Goal: Ask a question

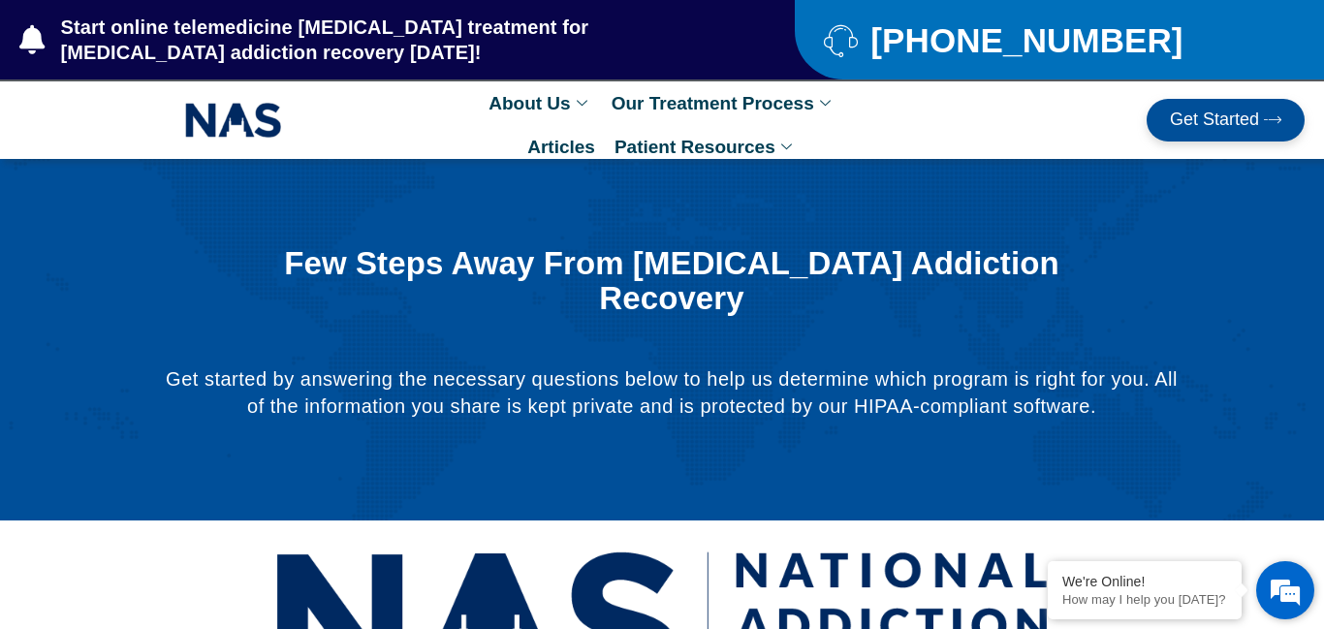
click at [1288, 594] on em at bounding box center [1285, 590] width 52 height 52
click at [1305, 598] on em at bounding box center [1285, 590] width 52 height 52
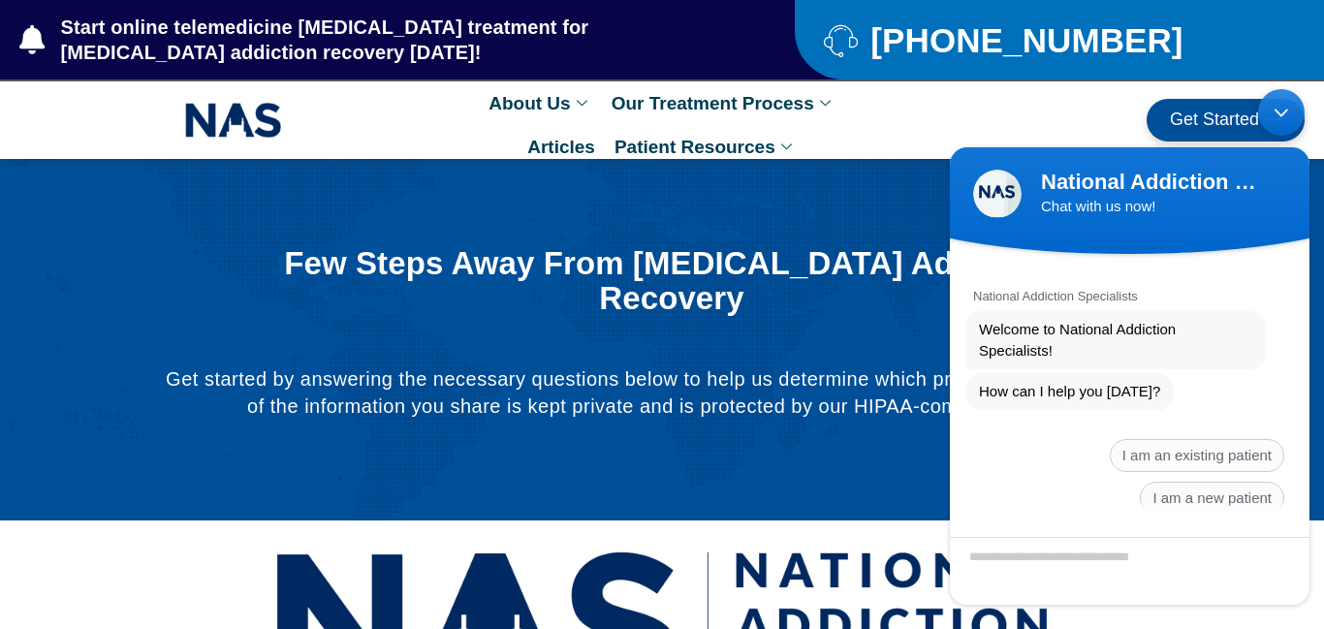
click at [1057, 522] on div at bounding box center [1130, 524] width 360 height 25
click at [1170, 446] on span "I am an existing patient" at bounding box center [1197, 455] width 174 height 33
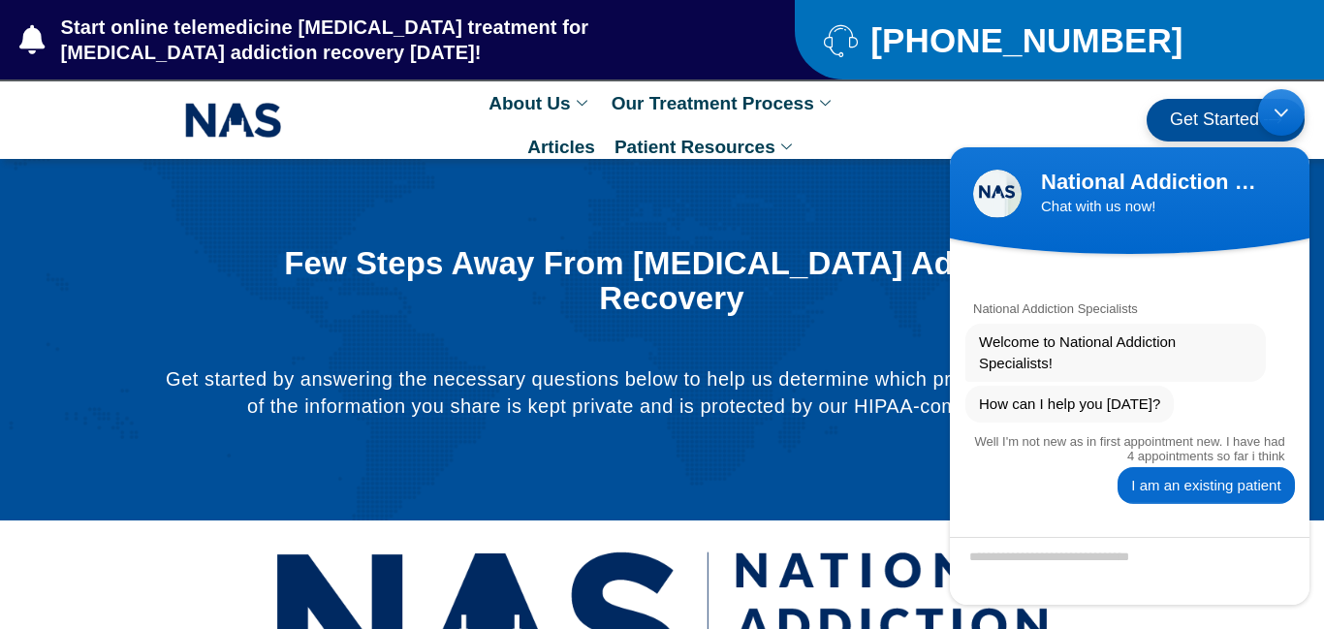
scroll to position [37, 0]
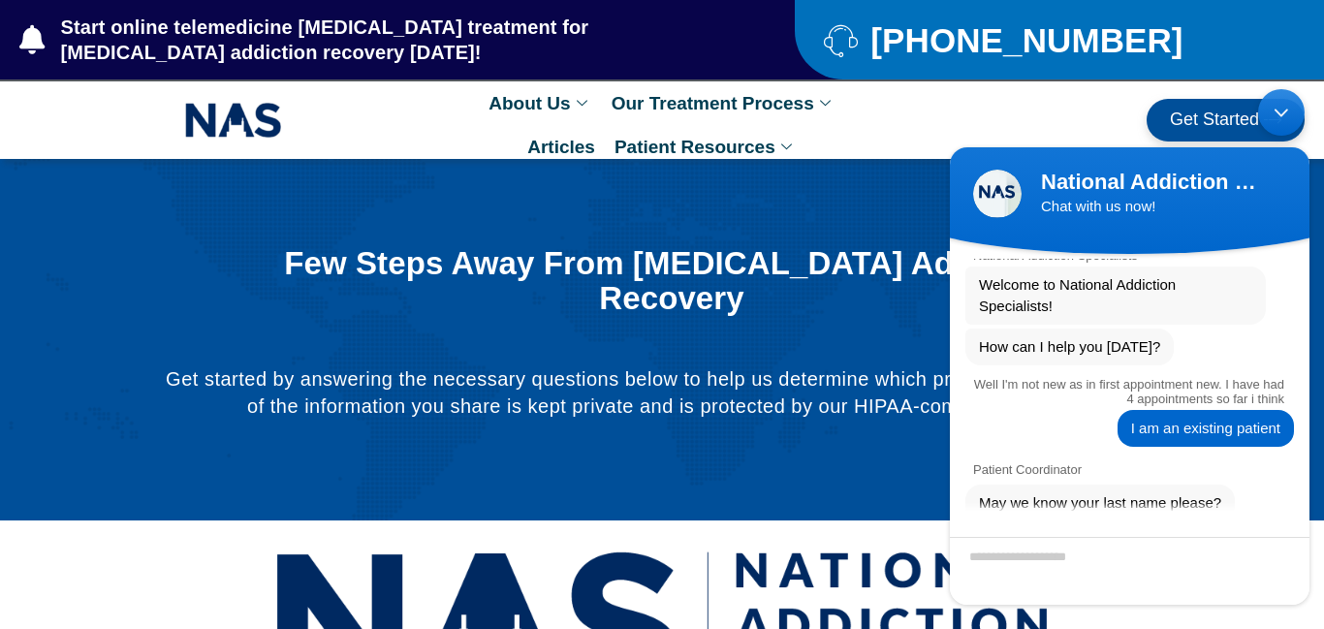
click at [1103, 554] on textarea "Enter your last name" at bounding box center [1130, 571] width 360 height 68
type textarea "*********"
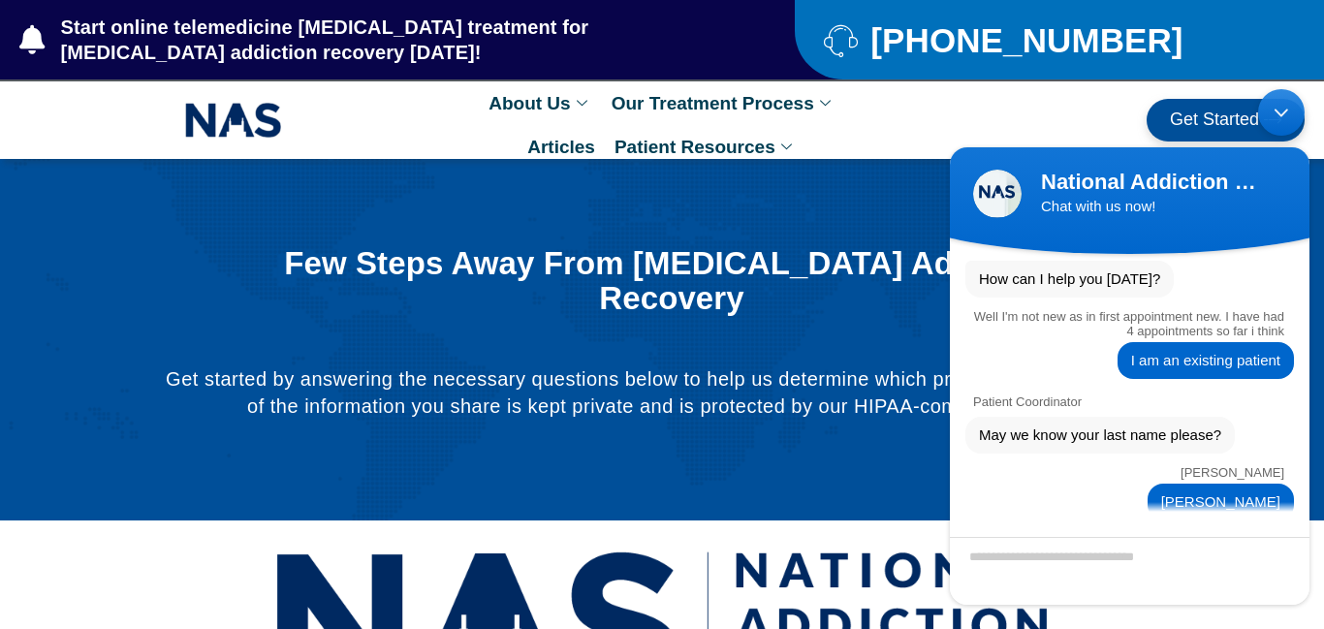
scroll to position [223, 0]
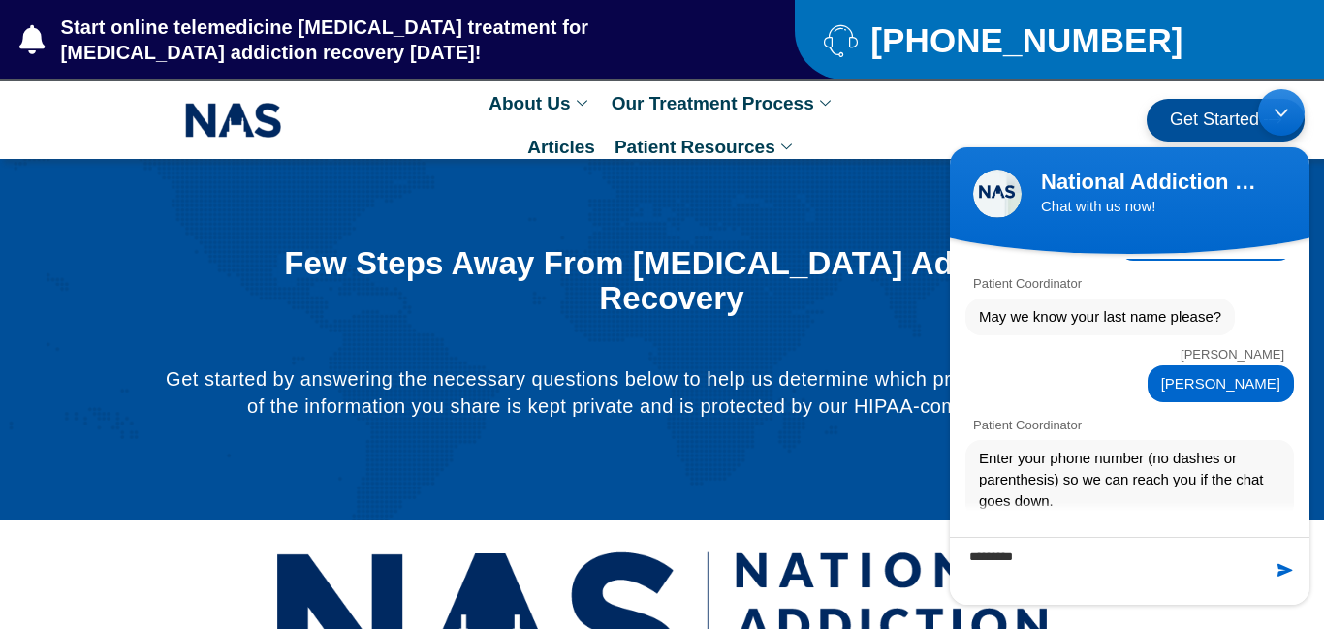
type textarea "**********"
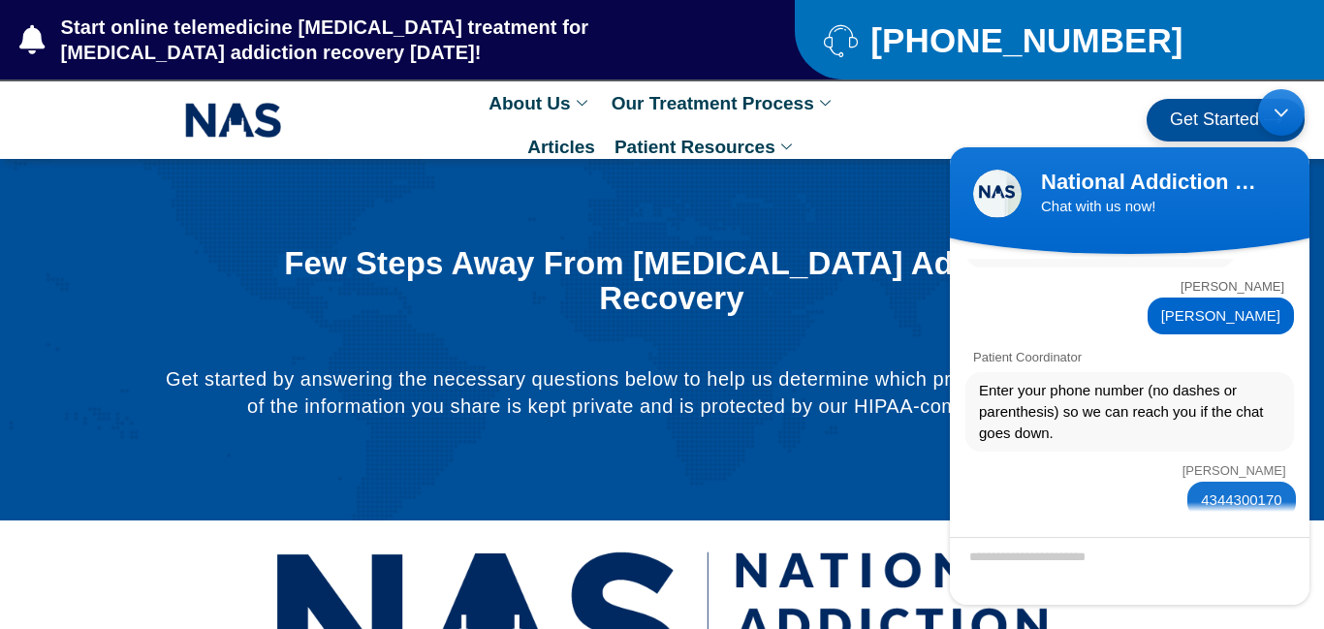
scroll to position [366, 0]
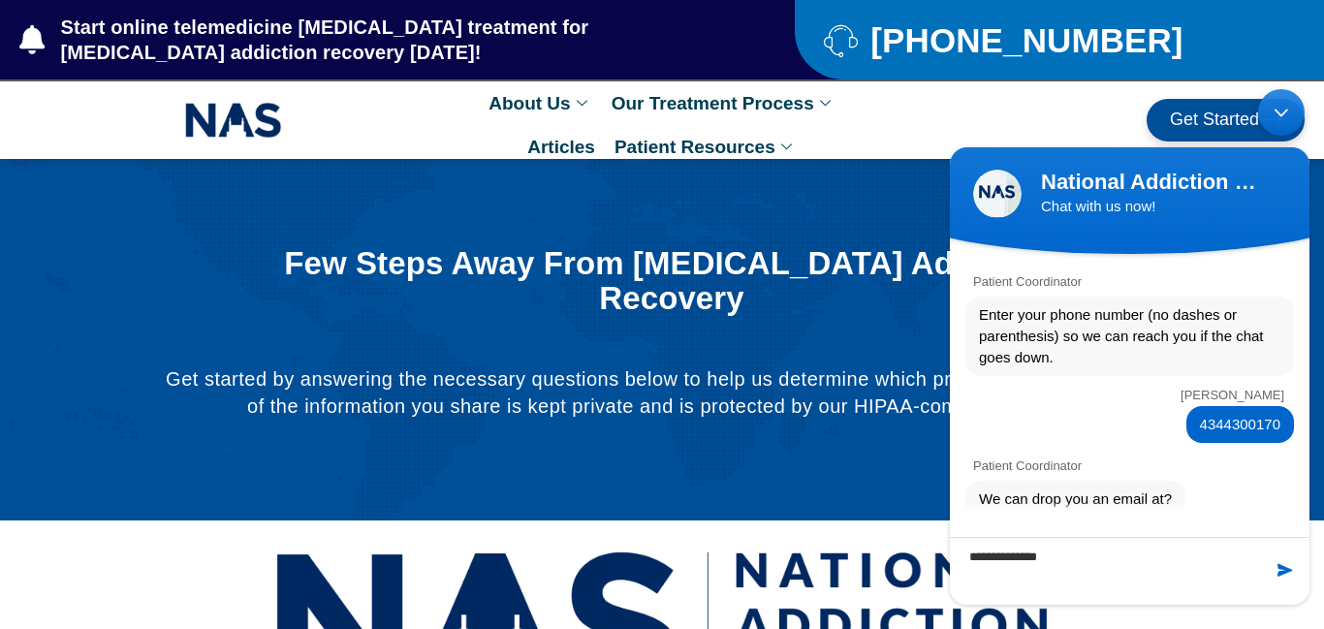
click at [1290, 583] on textarea "**********" at bounding box center [1130, 571] width 360 height 68
type textarea "**********"
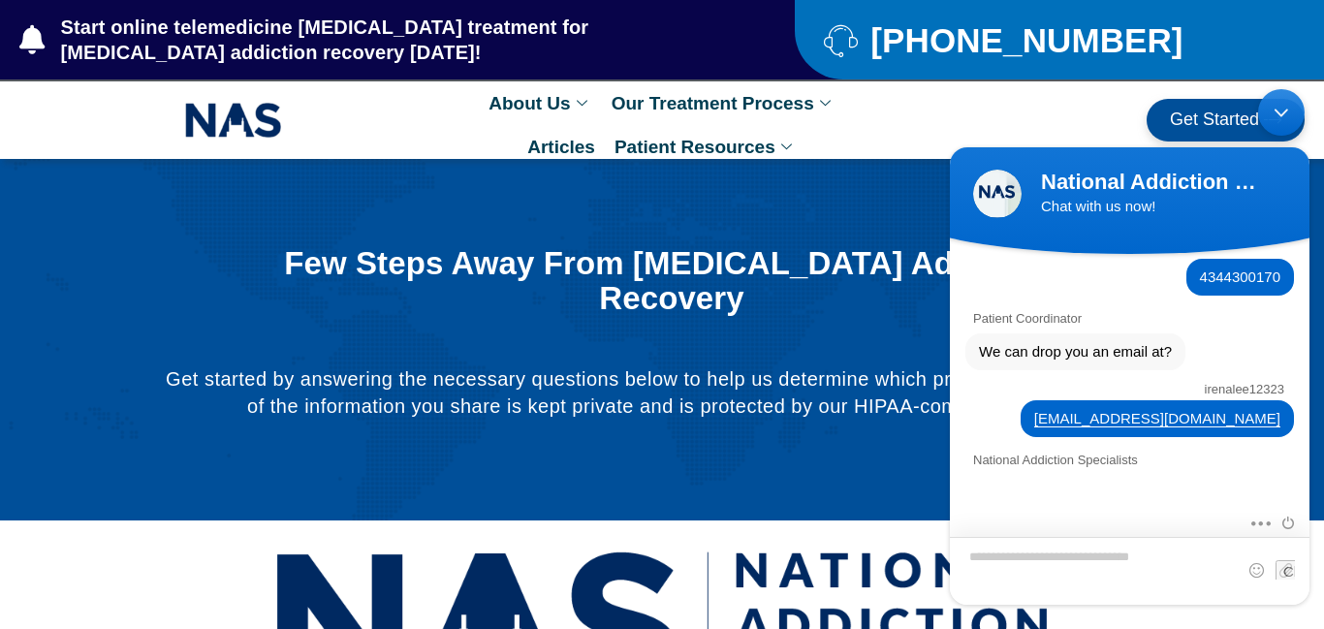
scroll to position [670, 0]
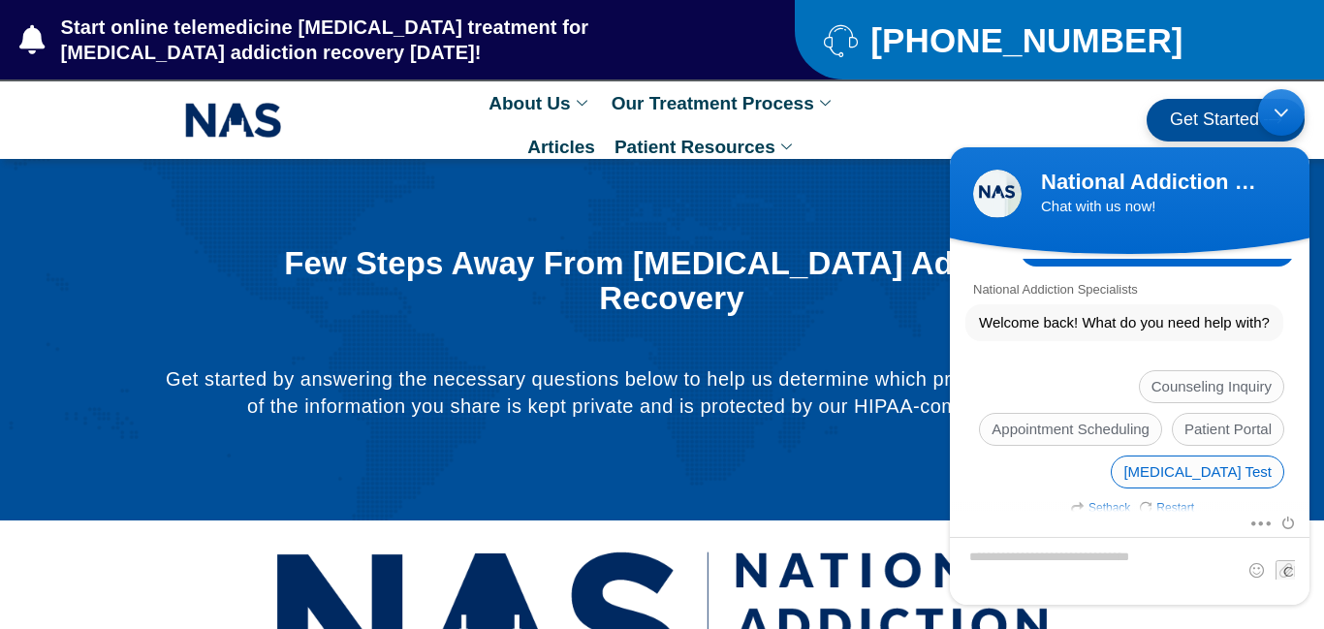
click at [1182, 463] on span "[MEDICAL_DATA] Test" at bounding box center [1197, 472] width 173 height 33
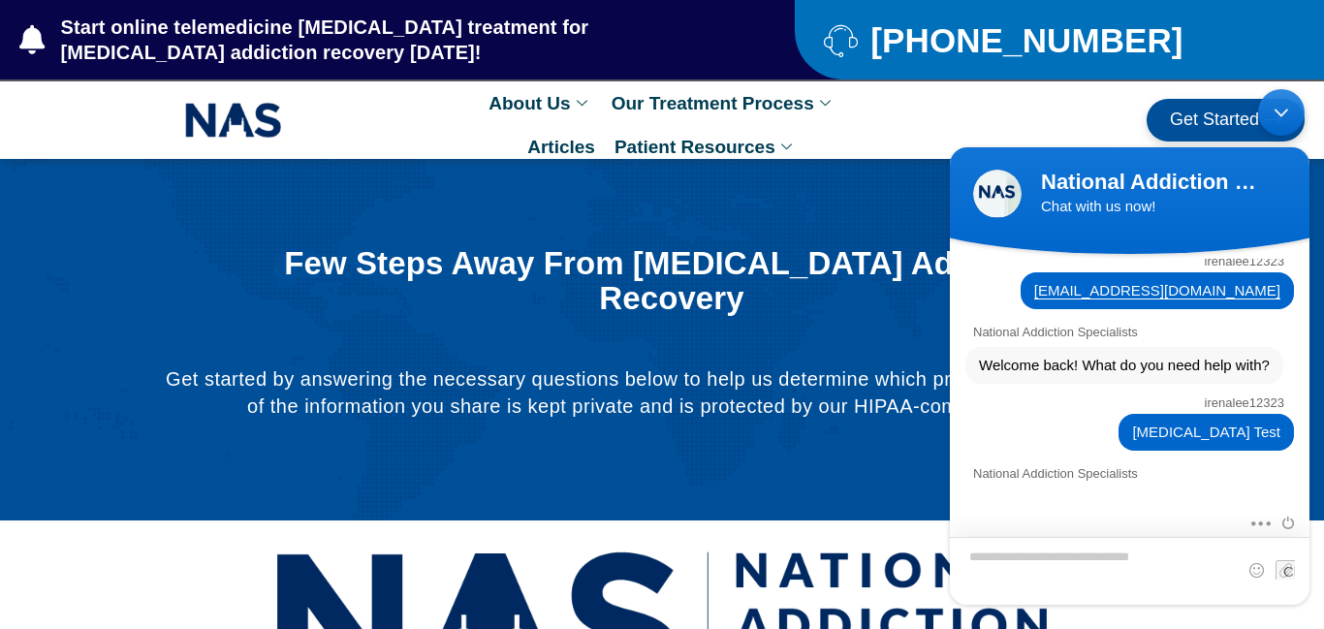
scroll to position [920, 0]
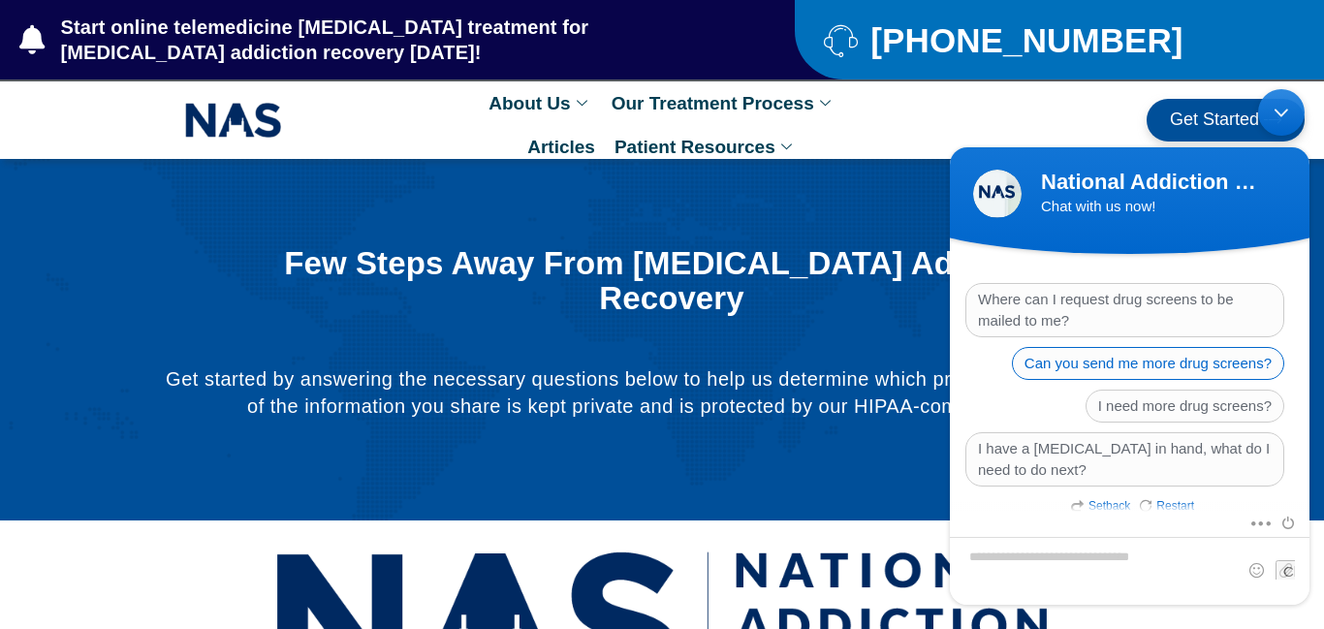
click at [1204, 354] on span "Can you send me more drug screens?" at bounding box center [1148, 363] width 272 height 33
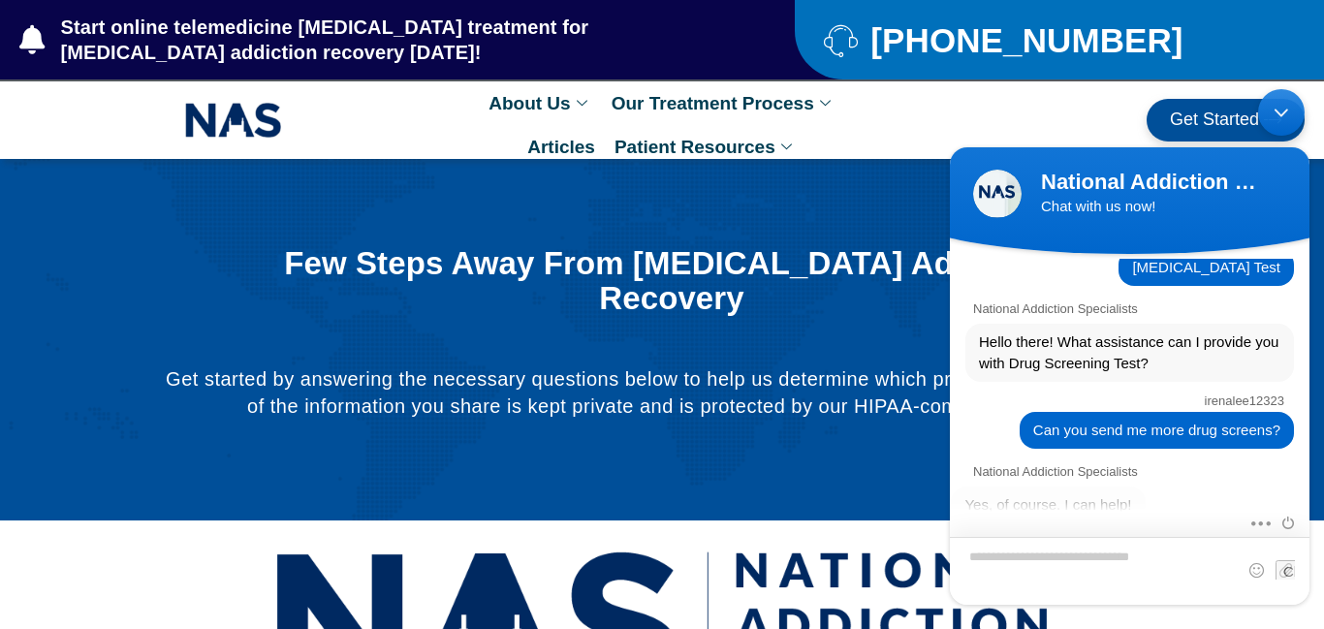
scroll to position [1133, 0]
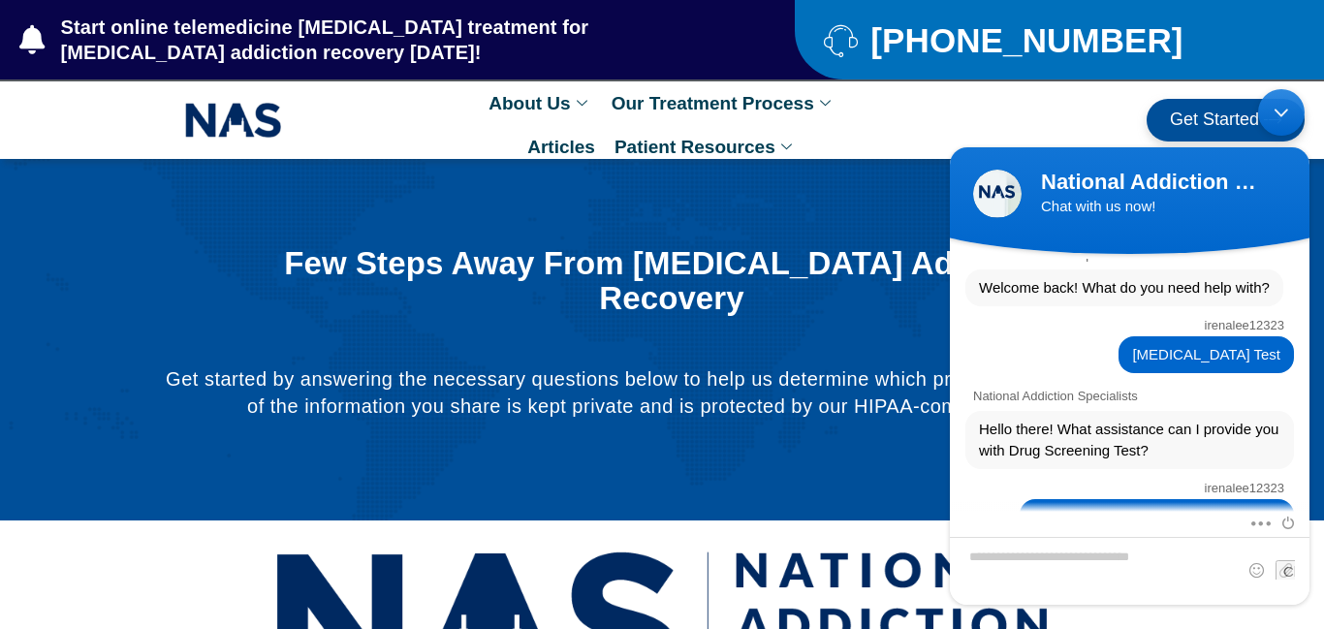
drag, startPoint x: 1305, startPoint y: 492, endPoint x: 1265, endPoint y: 256, distance: 239.8
click at [1265, 256] on section "National Addiction Specialists Welcome to National Addiction Specialists! How c…" at bounding box center [1130, 429] width 360 height 351
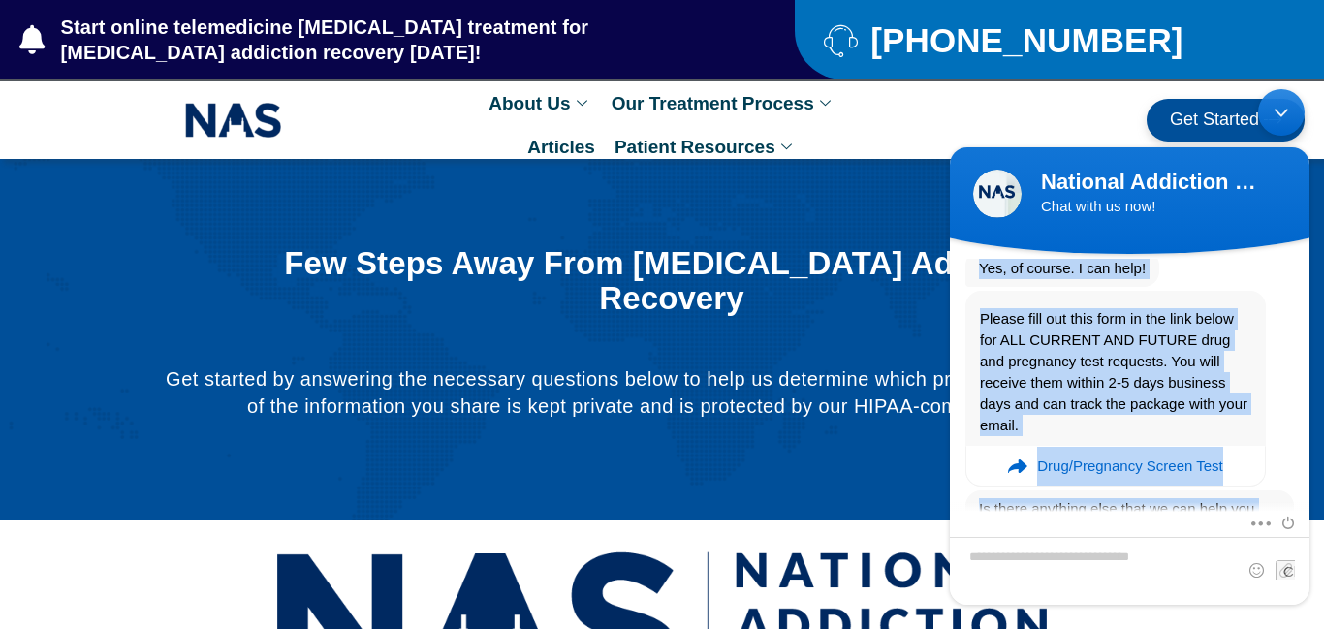
scroll to position [1032, 0]
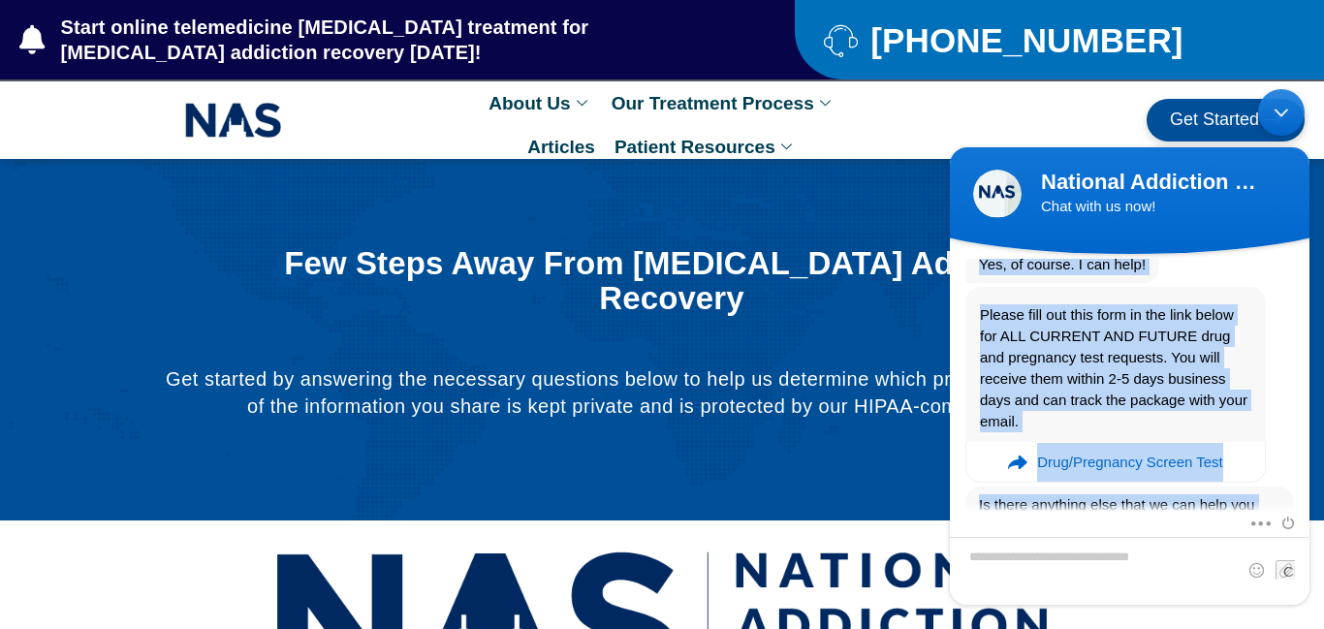
click at [1296, 327] on div "Please fill out this form in the link below for ALL CURRENT AND FUTURE drug and…" at bounding box center [1130, 385] width 360 height 196
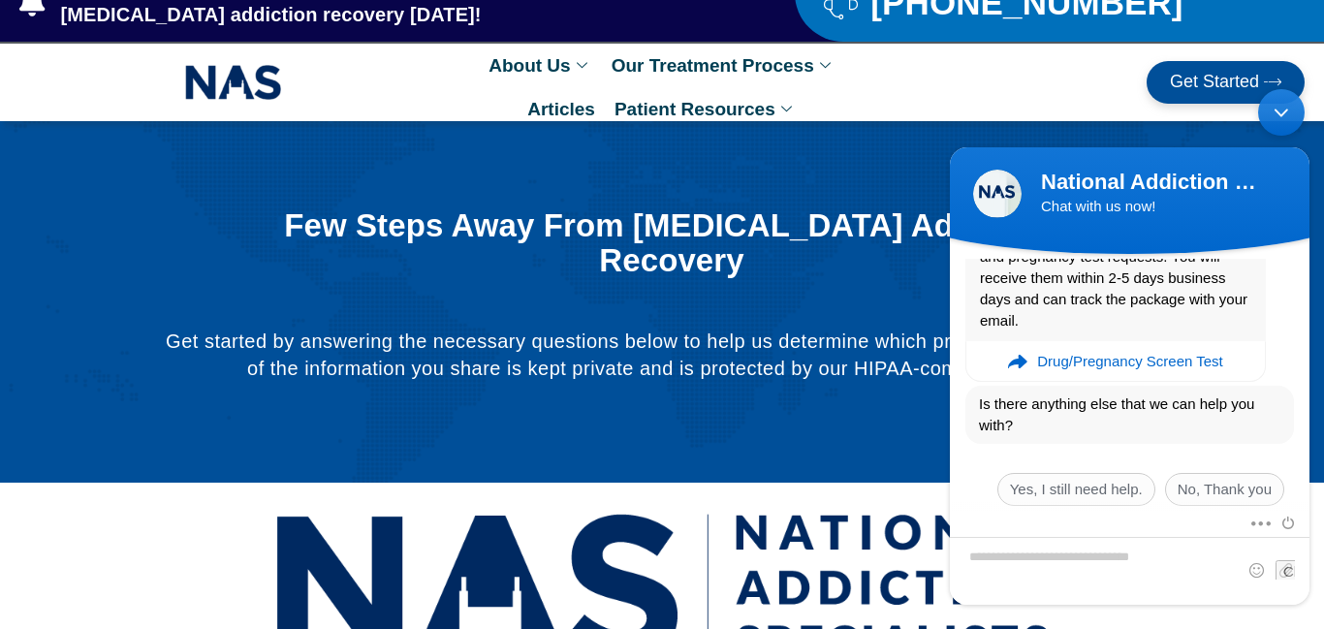
scroll to position [39, 0]
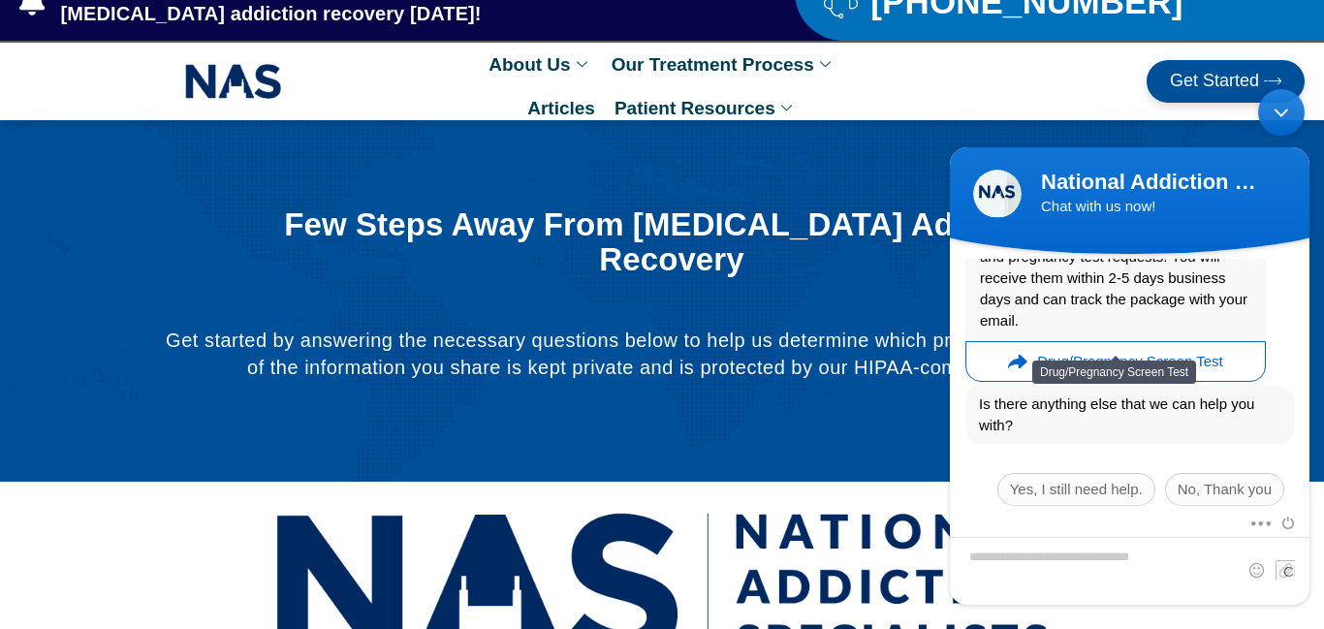
click at [1122, 342] on em "Drug/Pregnancy Screen Test" at bounding box center [1130, 361] width 186 height 39
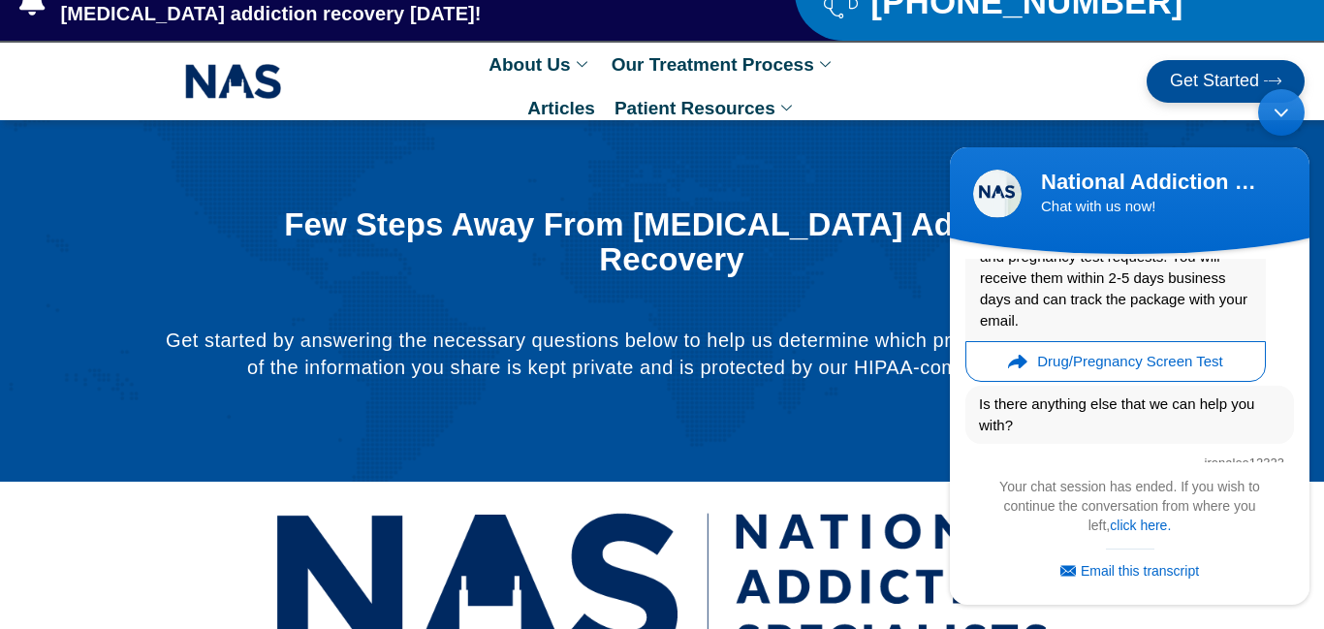
scroll to position [1696, 0]
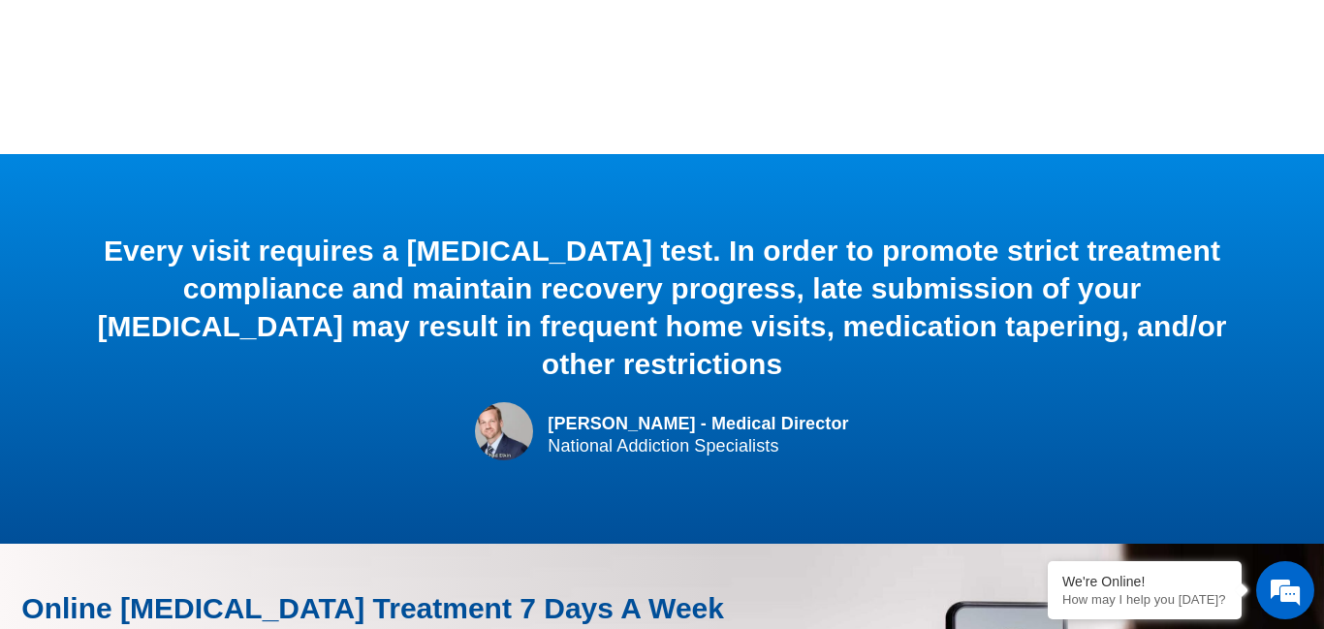
scroll to position [248, 0]
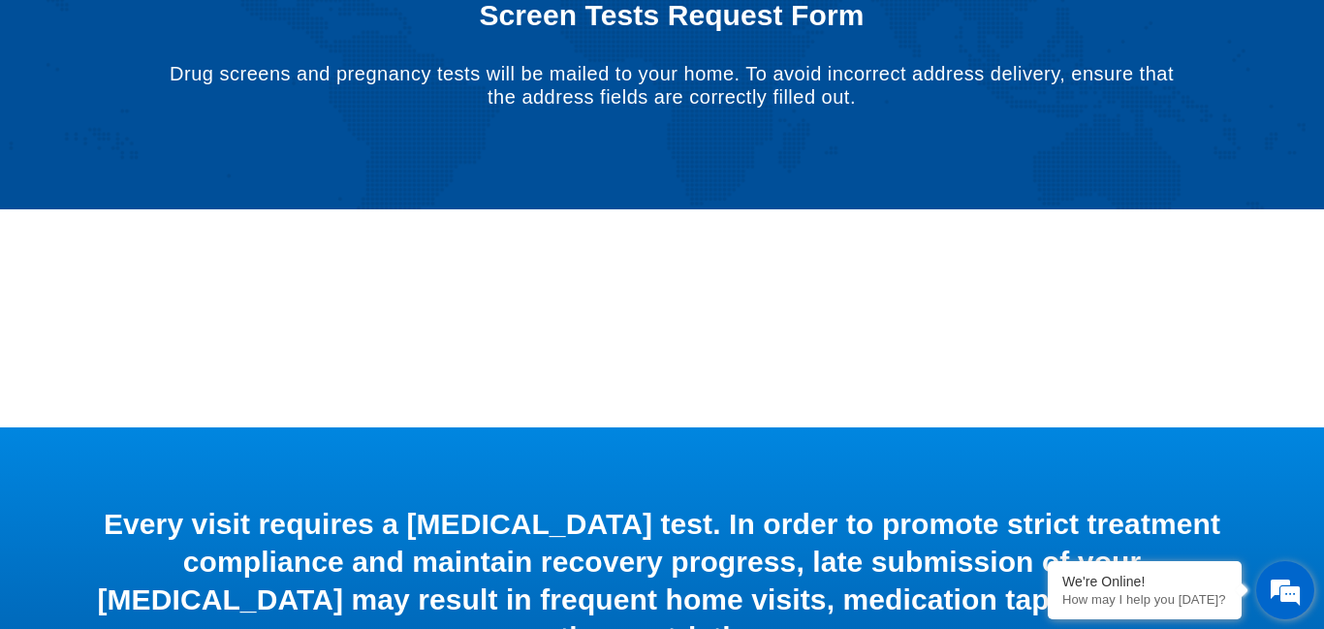
click at [1280, 590] on em at bounding box center [1285, 590] width 52 height 52
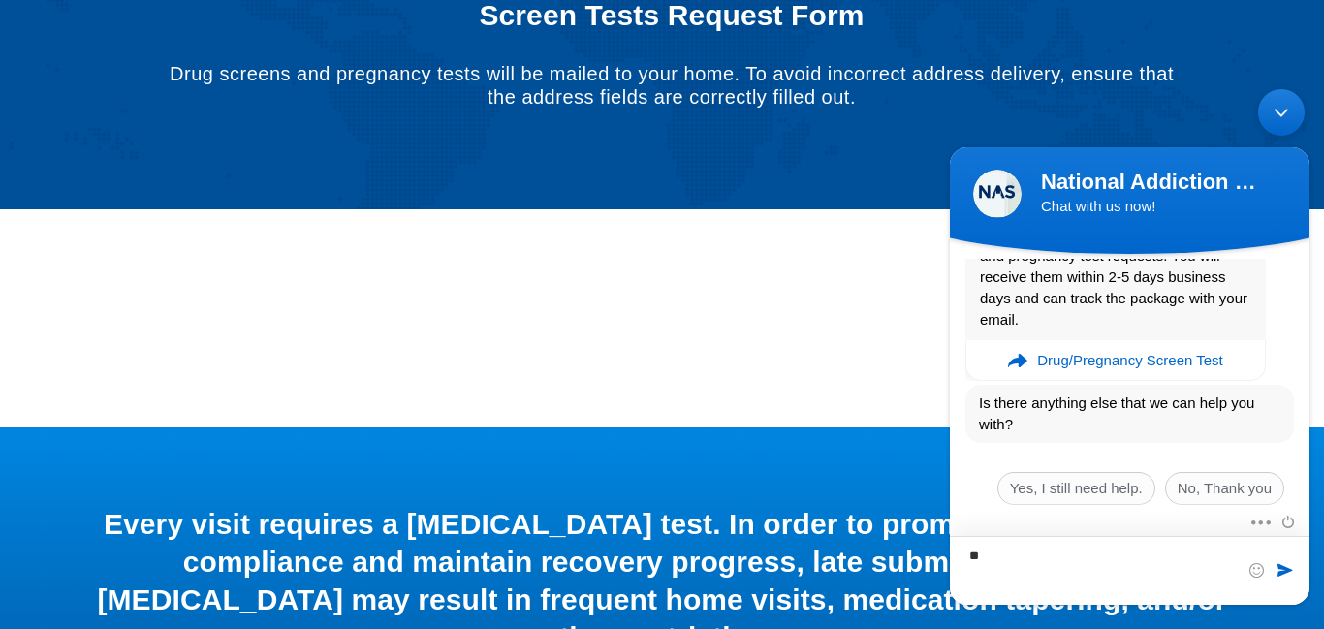
type textarea "*"
click at [1263, 522] on span at bounding box center [1255, 520] width 15 height 16
click at [1272, 393] on span "Is there anything else that we can help you with?" at bounding box center [1129, 414] width 301 height 43
click at [1124, 472] on span "Yes, I still need help." at bounding box center [1076, 488] width 158 height 33
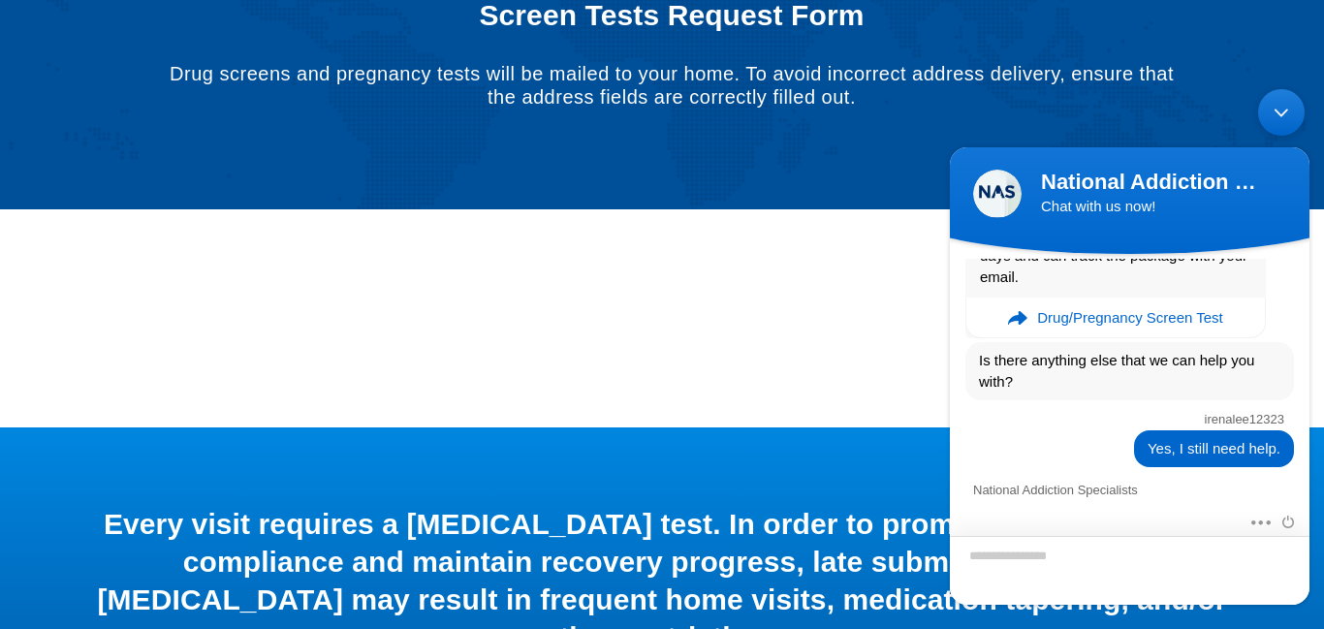
scroll to position [1433, 0]
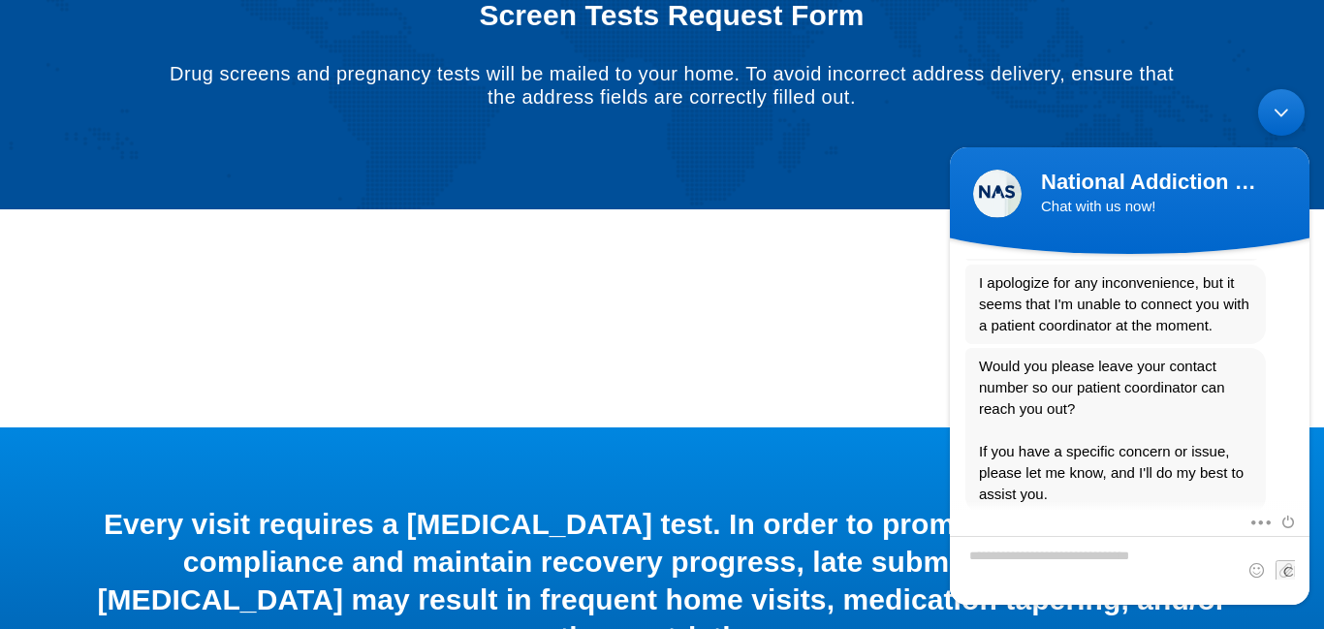
click at [1312, 466] on body "National Addiction Specialists Chat with us now! National Addiction Specialists…" at bounding box center [1129, 346] width 379 height 535
drag, startPoint x: 1310, startPoint y: 499, endPoint x: 1315, endPoint y: 461, distance: 38.1
click at [1315, 461] on body "National Addiction Specialists Chat with us now! National Addiction Specialists…" at bounding box center [1129, 346] width 379 height 535
drag, startPoint x: 1308, startPoint y: 489, endPoint x: 1307, endPoint y: 469, distance: 20.4
click at [1307, 469] on div "National Addiction Specialists Welcome to National Addiction Specialists! How c…" at bounding box center [1130, 385] width 360 height 252
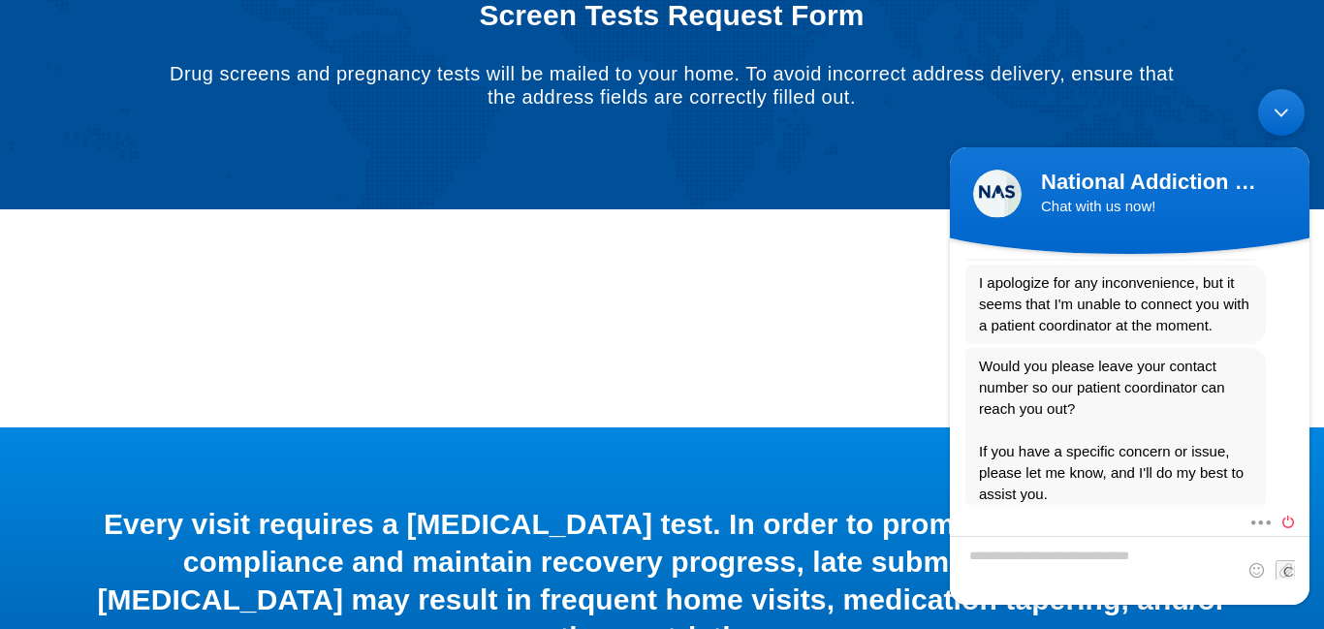
click at [1286, 524] on span at bounding box center [1283, 520] width 21 height 16
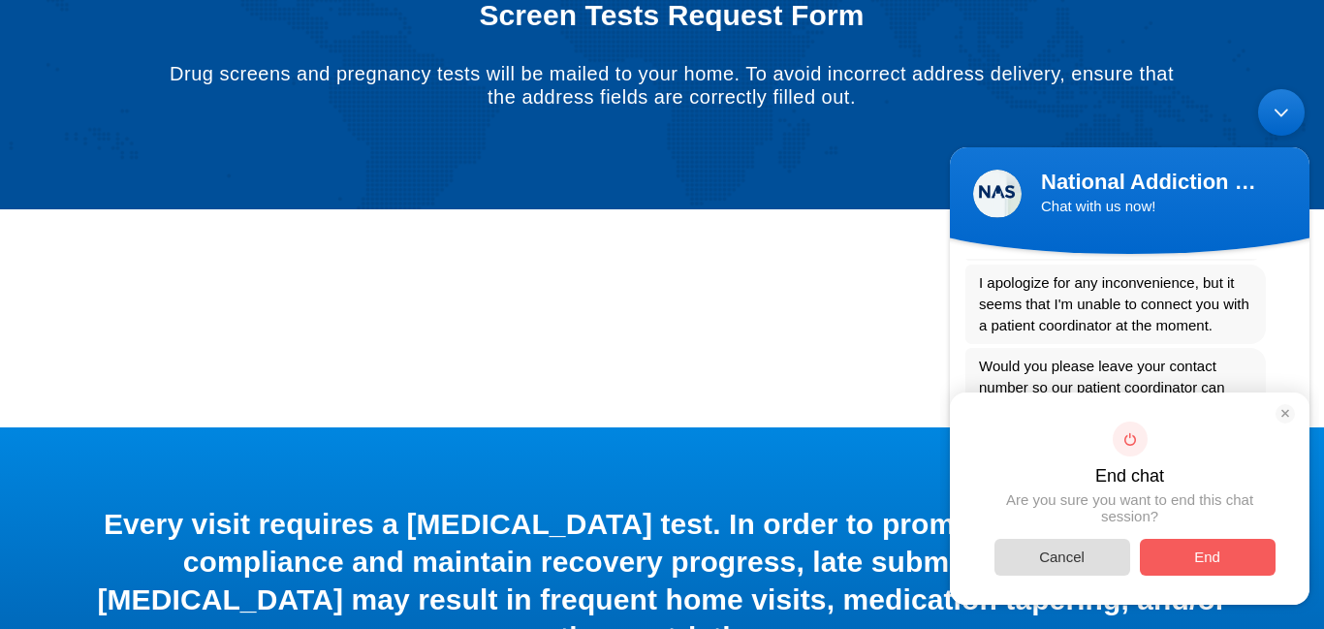
click at [1240, 561] on span "End" at bounding box center [1208, 557] width 136 height 37
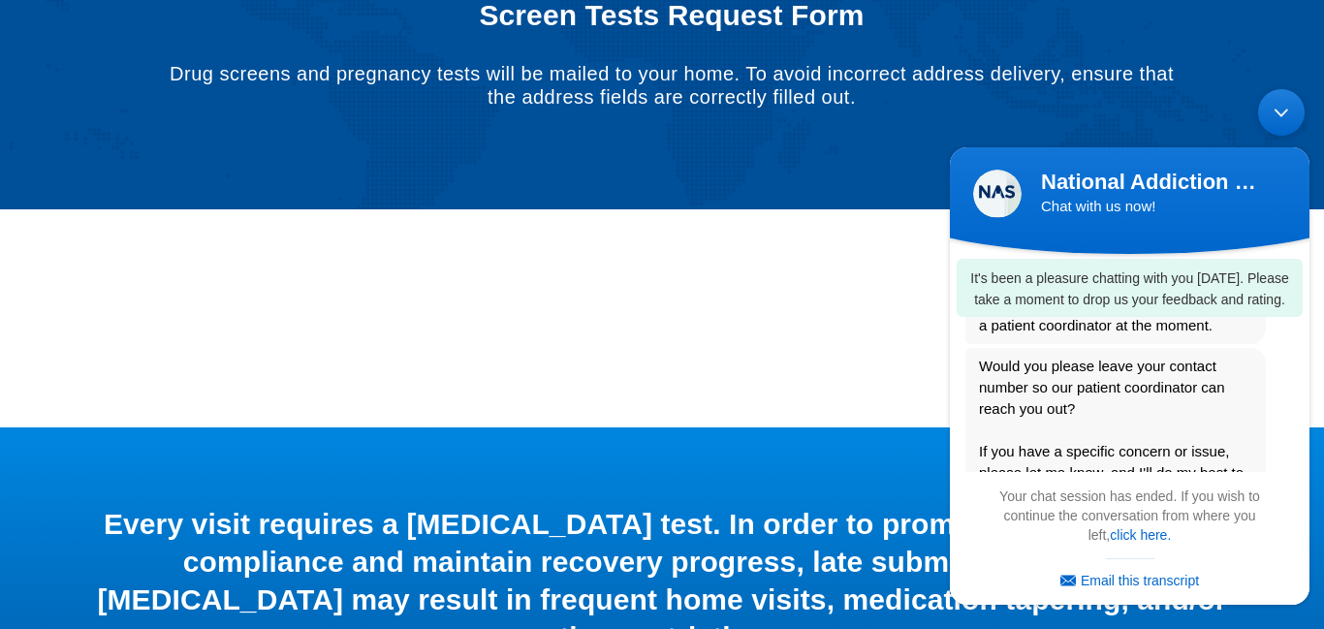
scroll to position [1640, 0]
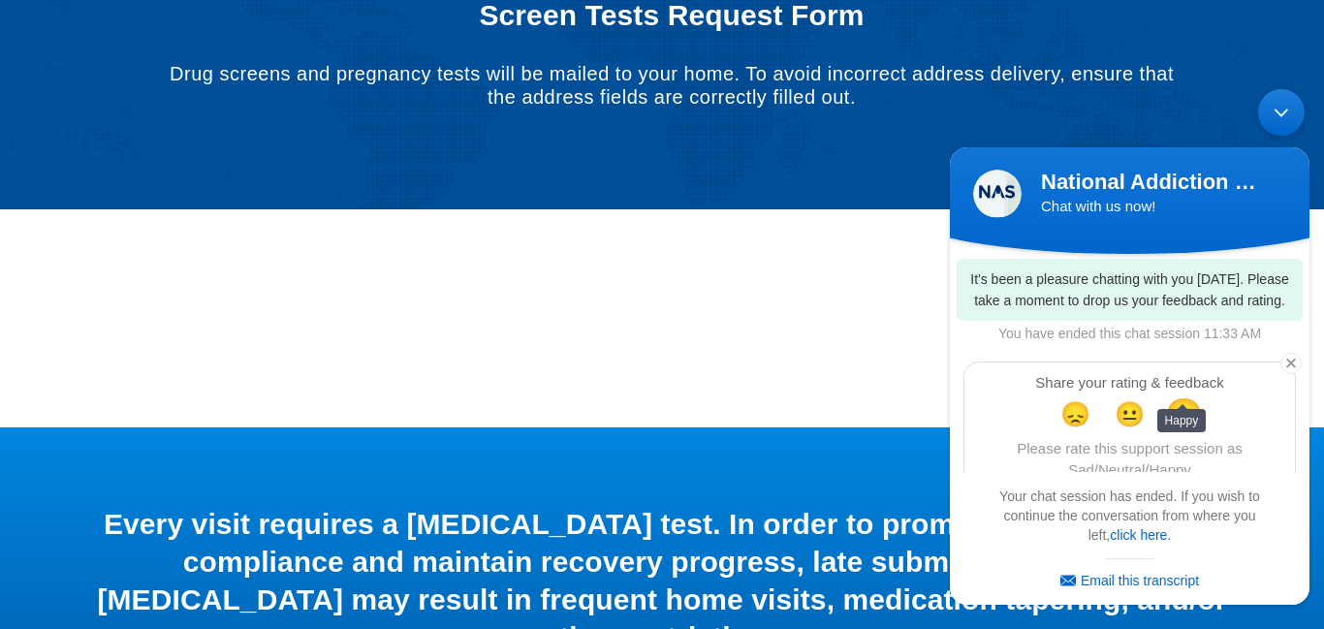
click at [1186, 396] on span "😄" at bounding box center [1184, 413] width 38 height 35
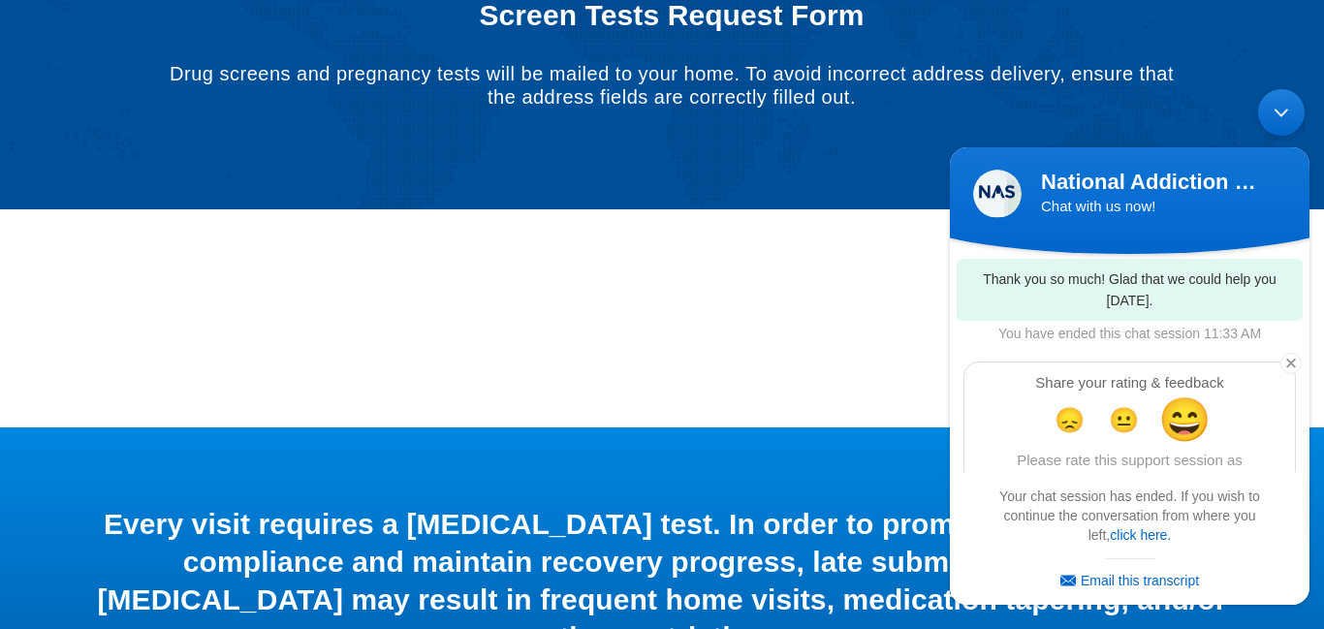
scroll to position [1793, 0]
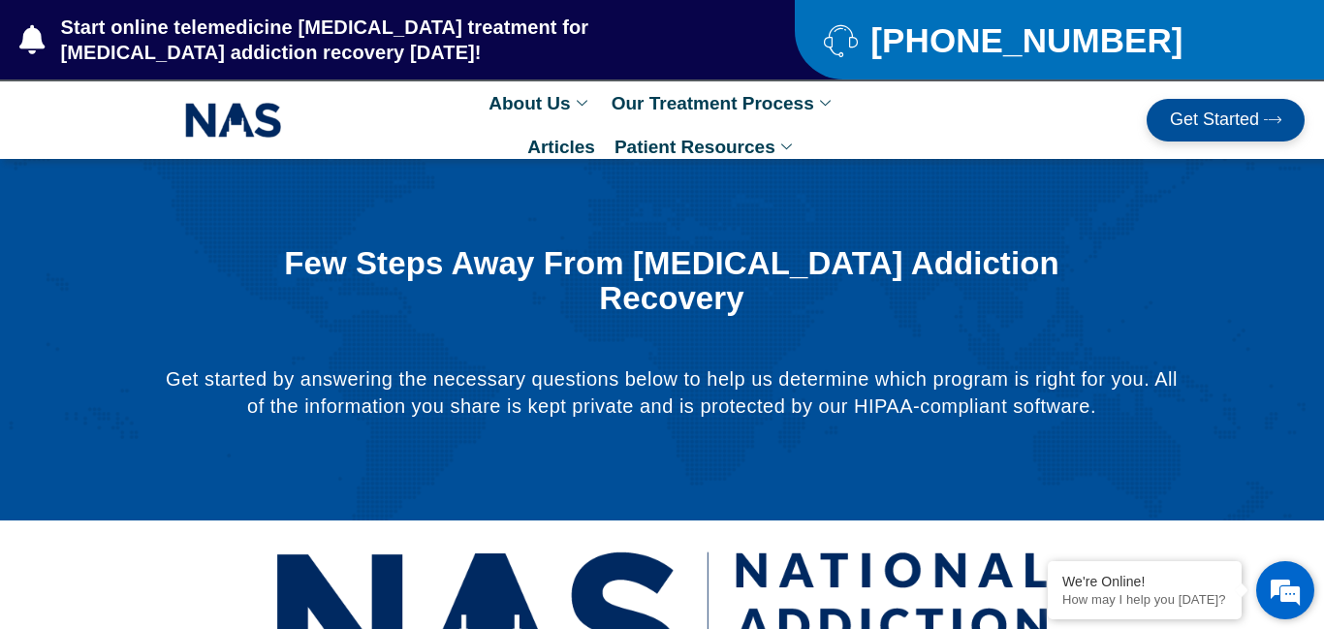
click at [1283, 594] on em at bounding box center [1285, 590] width 52 height 52
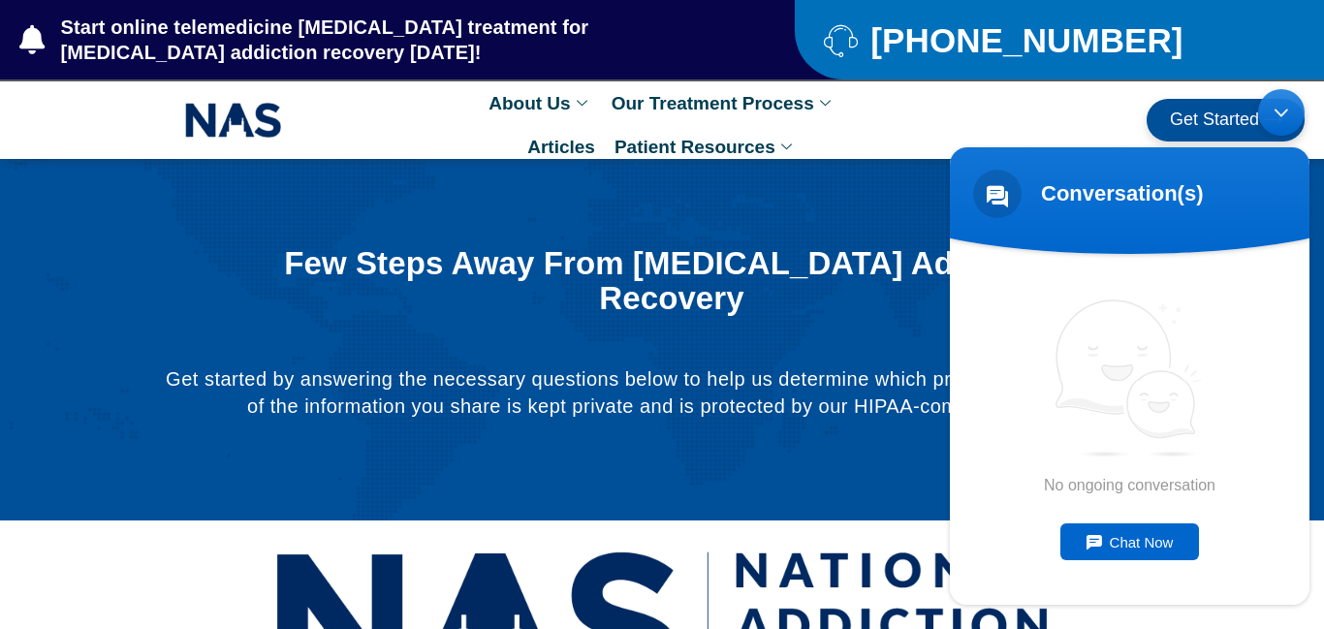
click at [1139, 538] on div "Chat Now" at bounding box center [1130, 541] width 140 height 37
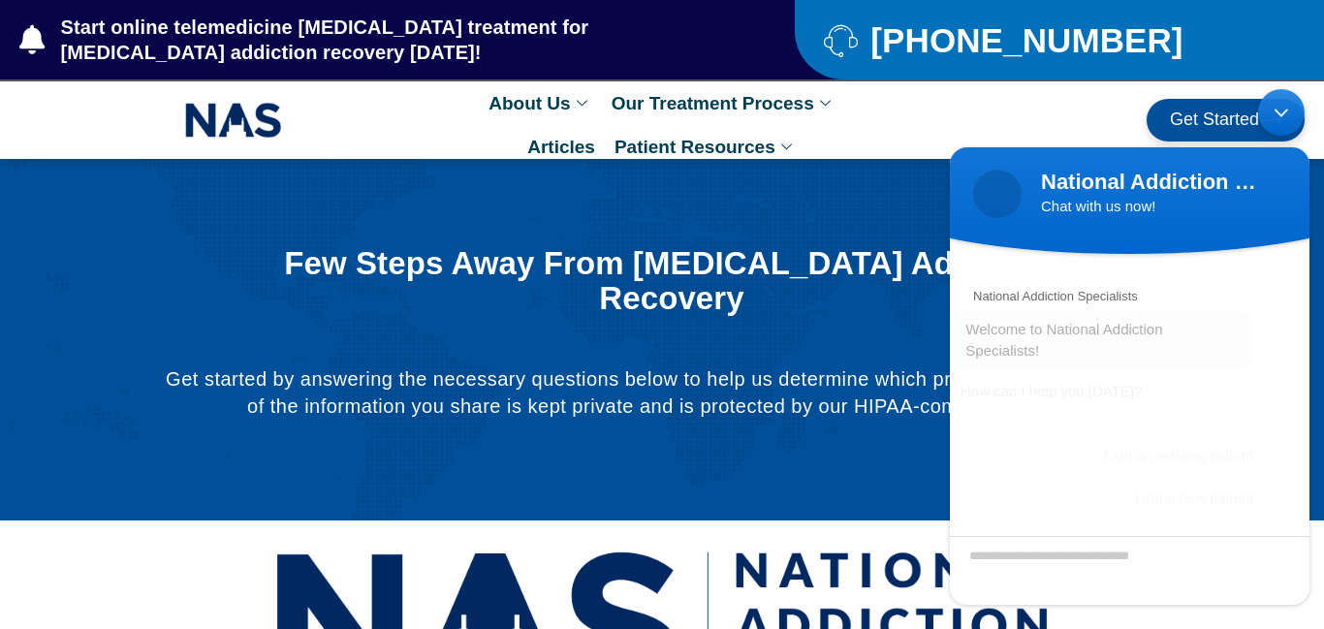
scroll to position [1, 0]
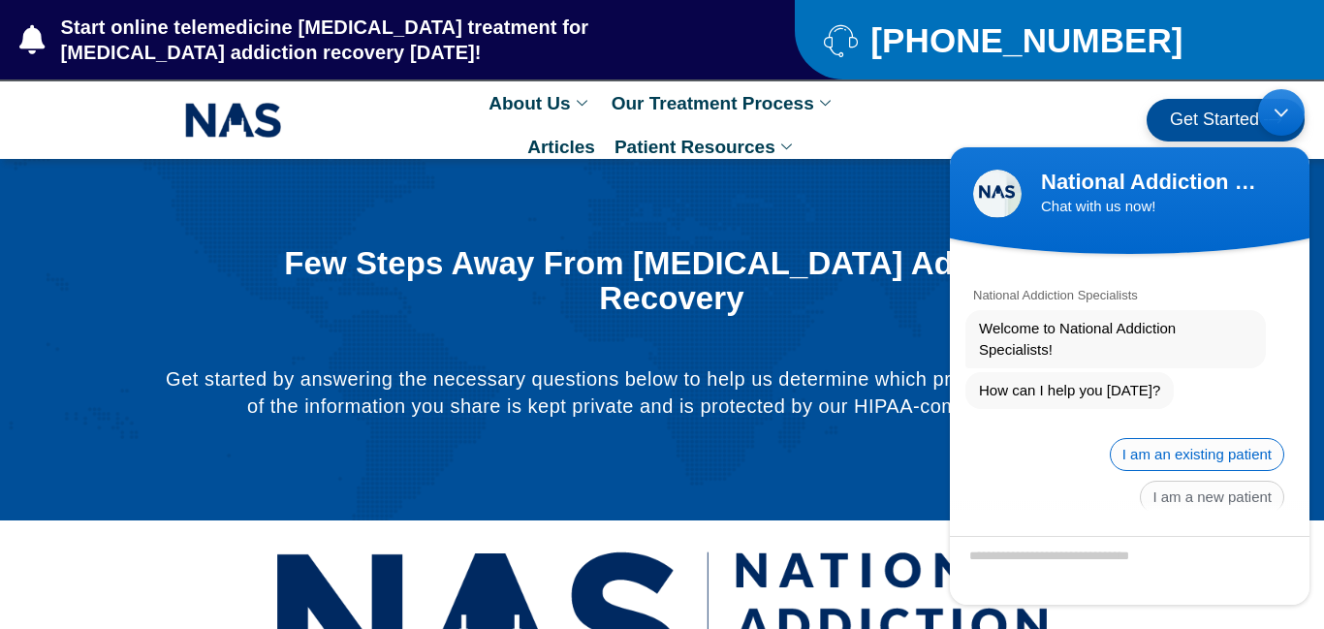
click at [1168, 438] on span "I am an existing patient" at bounding box center [1197, 454] width 174 height 33
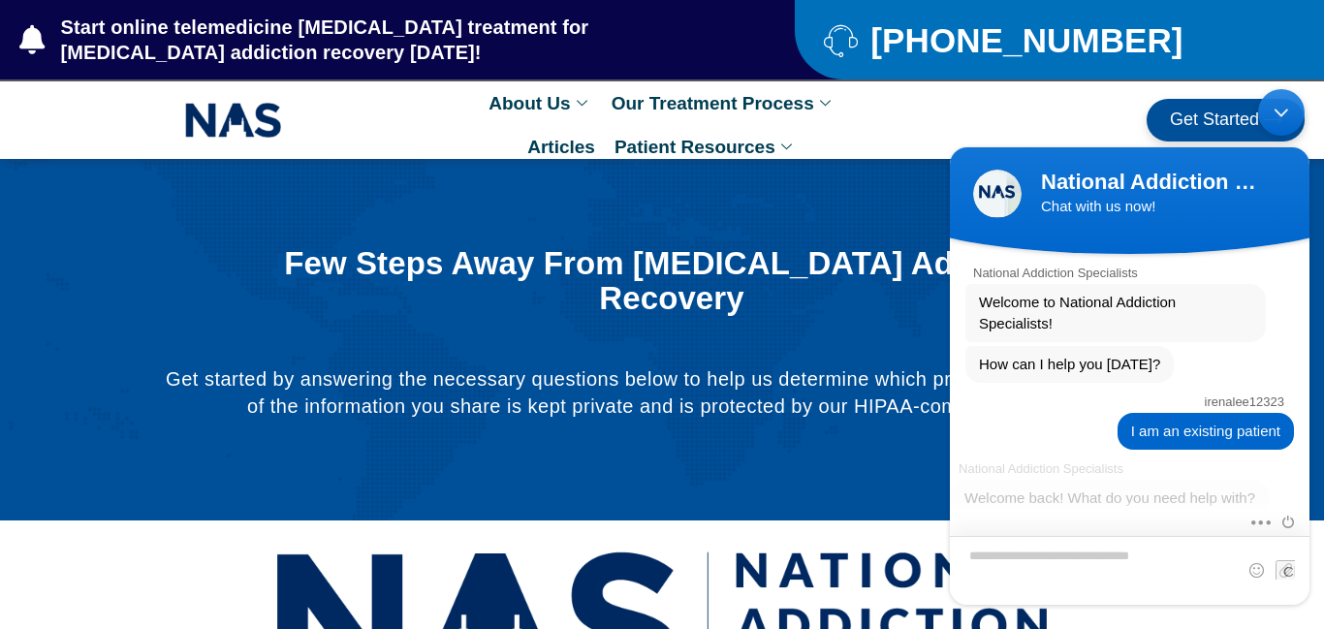
scroll to position [190, 0]
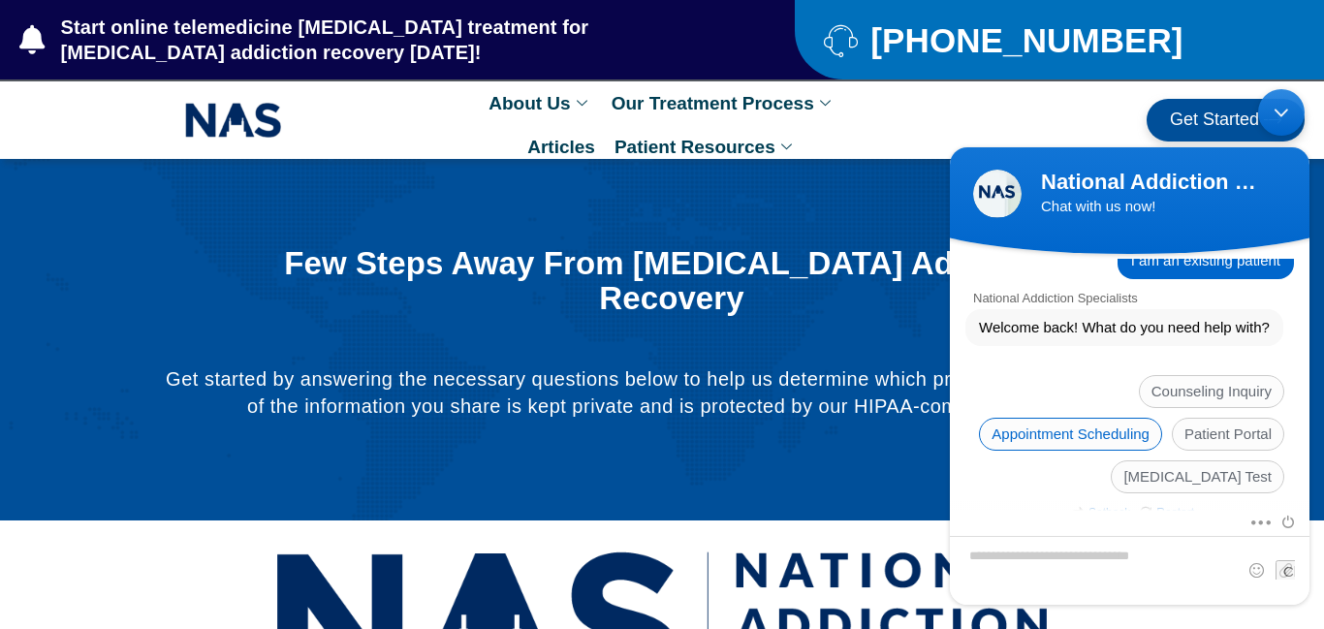
click at [1043, 418] on span "Appointment Scheduling" at bounding box center [1070, 434] width 183 height 33
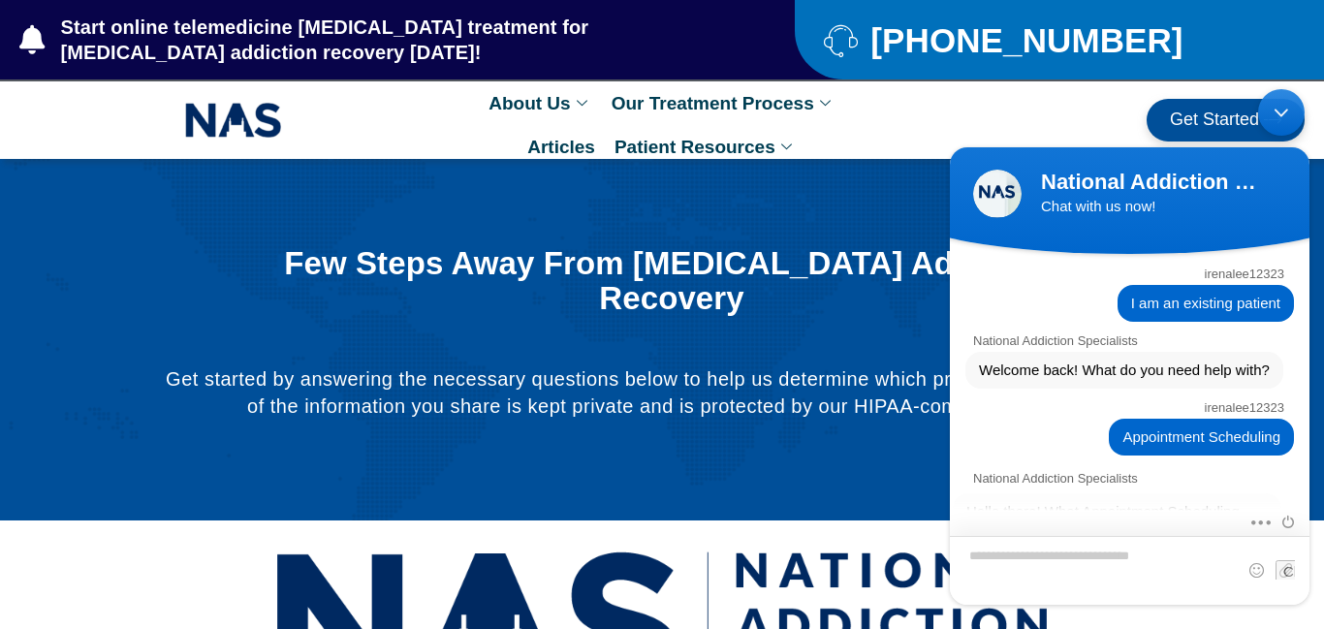
scroll to position [504, 0]
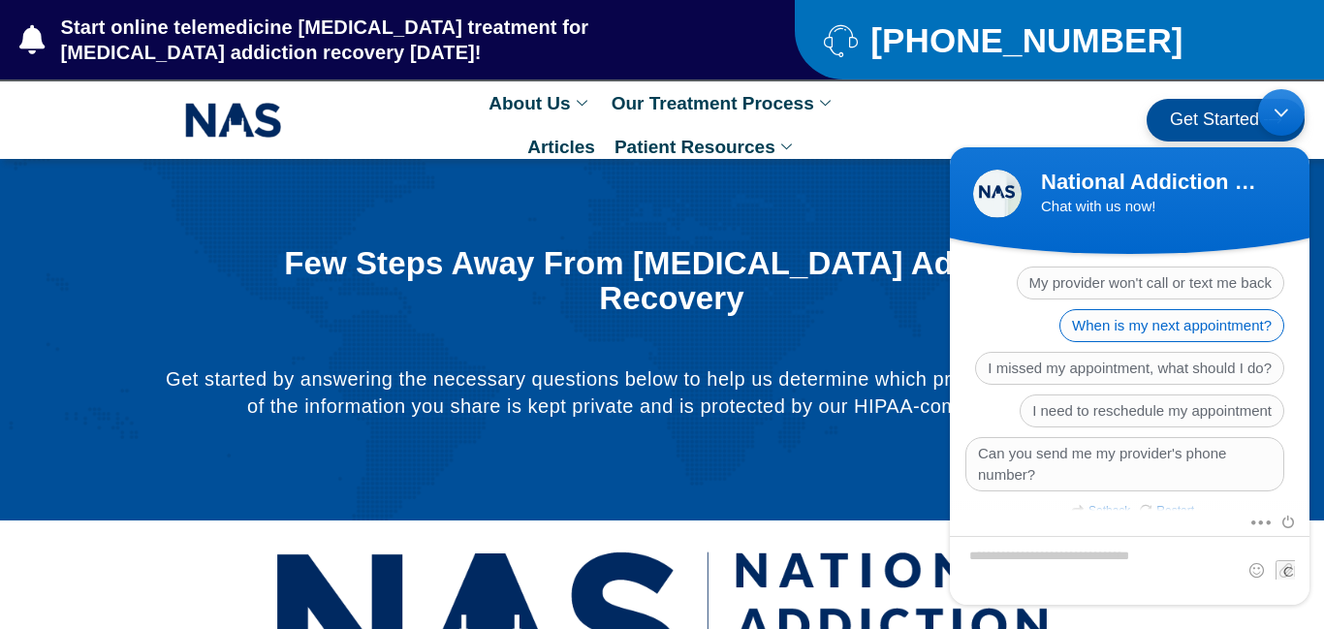
click at [1198, 309] on span "When is my next appointment?" at bounding box center [1171, 325] width 225 height 33
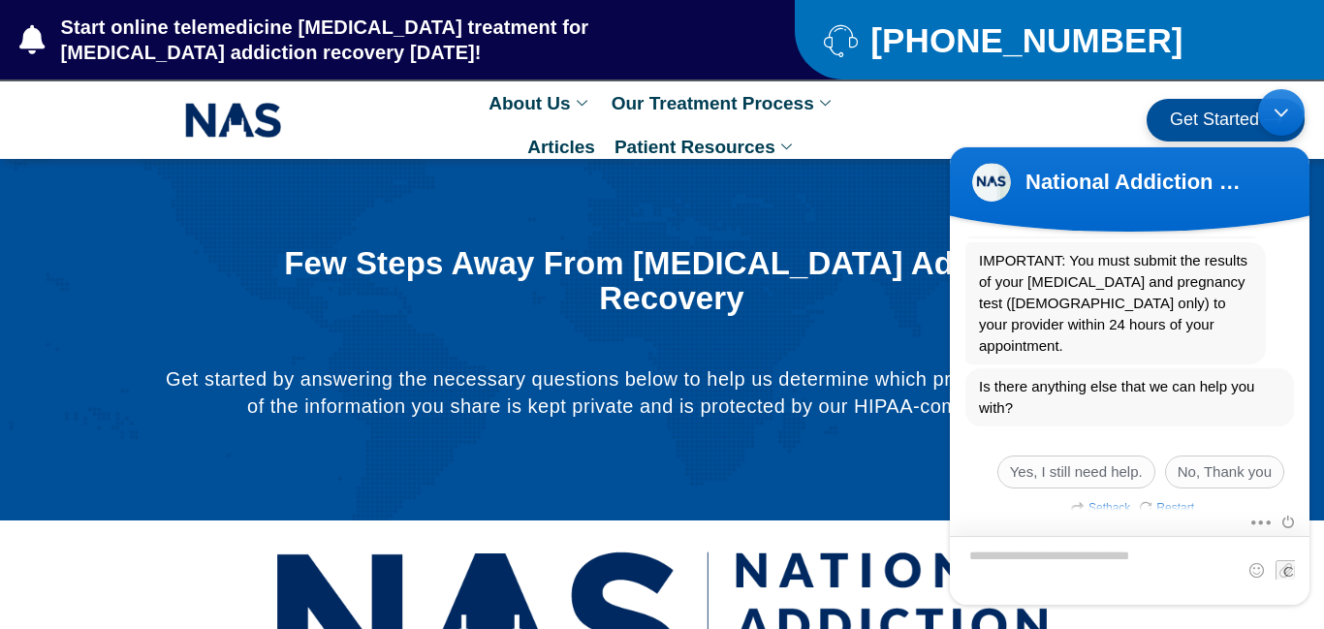
scroll to position [662, 0]
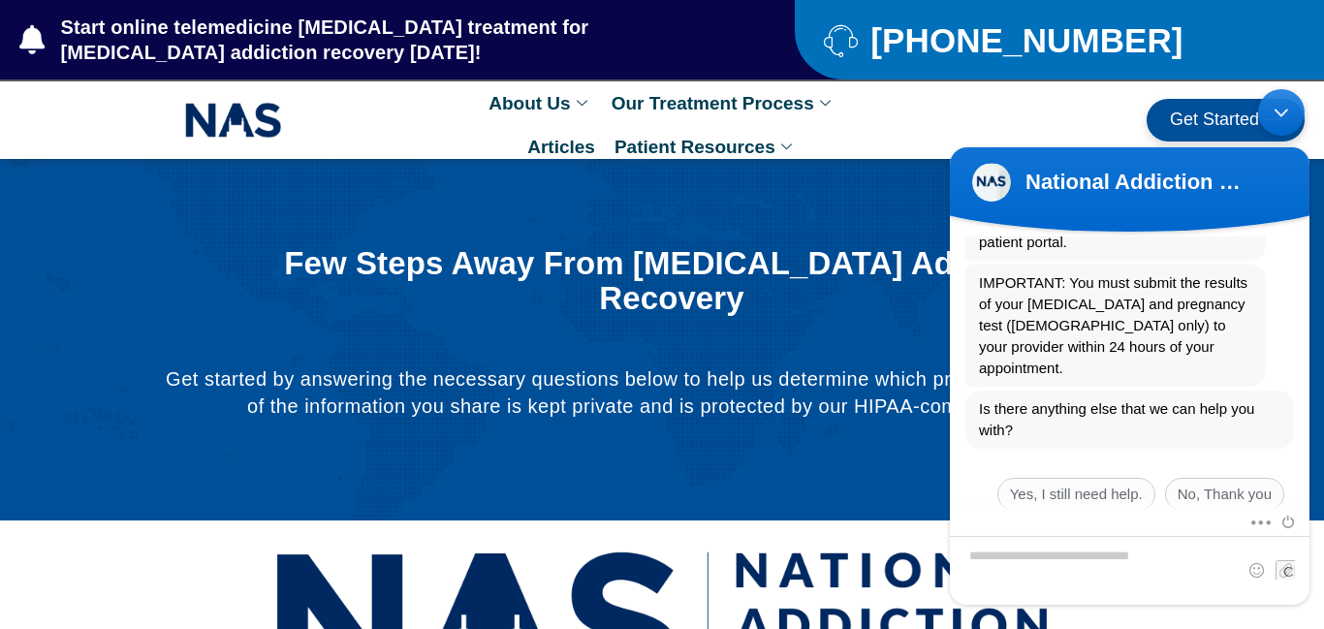
drag, startPoint x: 1302, startPoint y: 457, endPoint x: 1307, endPoint y: 425, distance: 31.4
click at [1307, 425] on div "National Addiction Specialists Welcome to National Addiction Specialists! How c…" at bounding box center [1130, 373] width 360 height 274
click at [1068, 575] on textarea "Type your message and hit 'Enter'" at bounding box center [1130, 570] width 360 height 69
type textarea "**********"
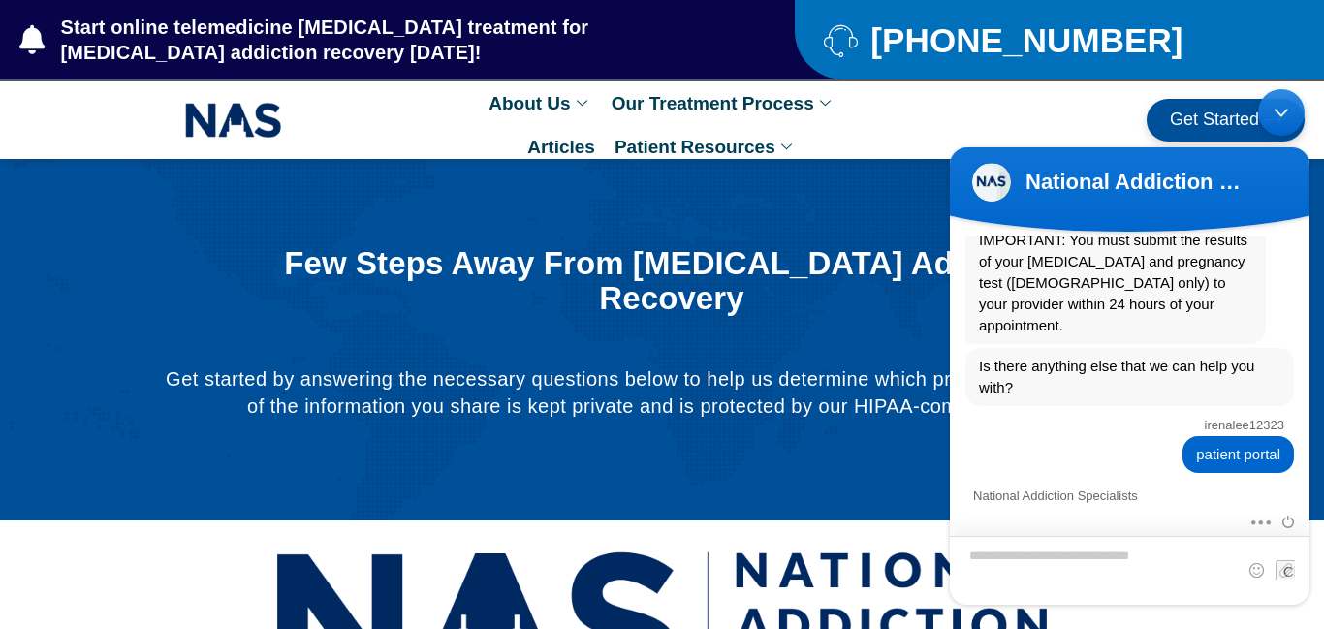
scroll to position [848, 0]
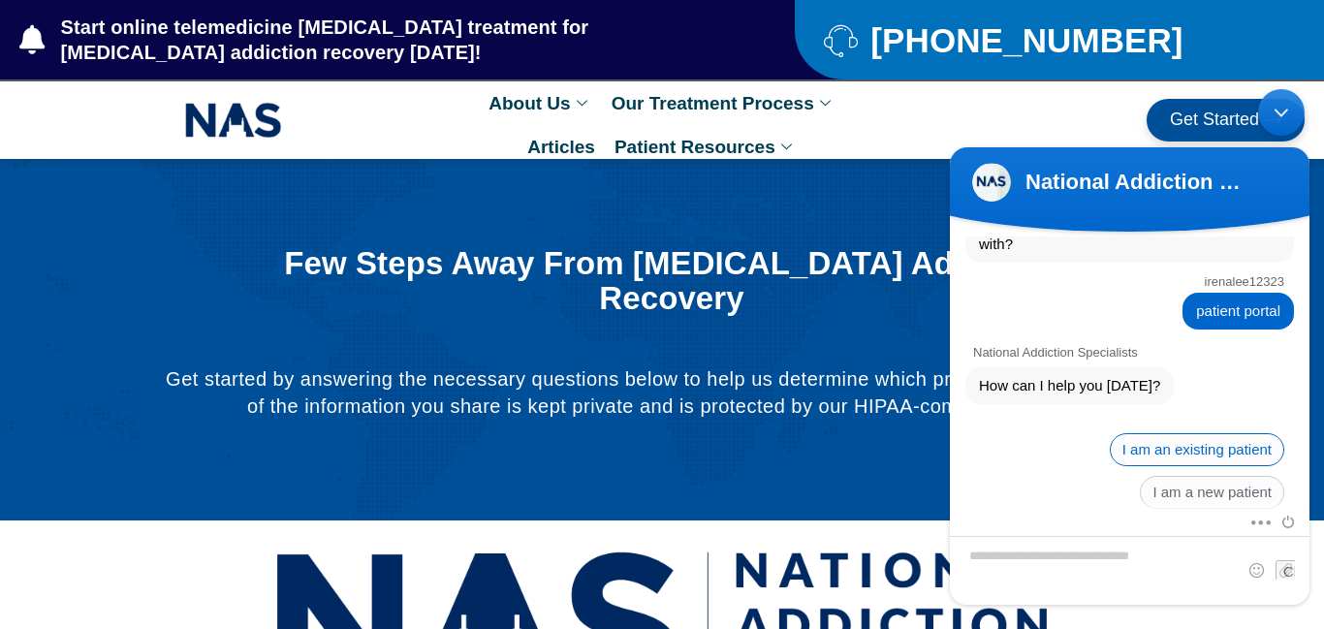
click at [1189, 433] on span "I am an existing patient" at bounding box center [1197, 449] width 174 height 33
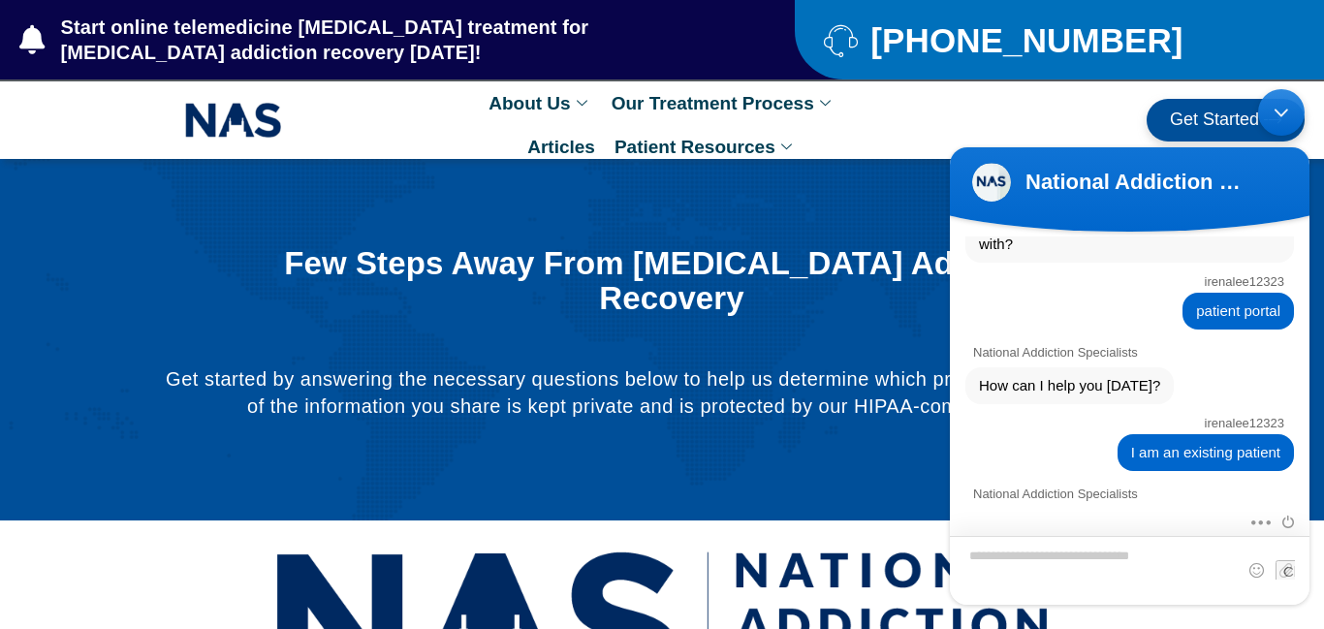
scroll to position [1034, 0]
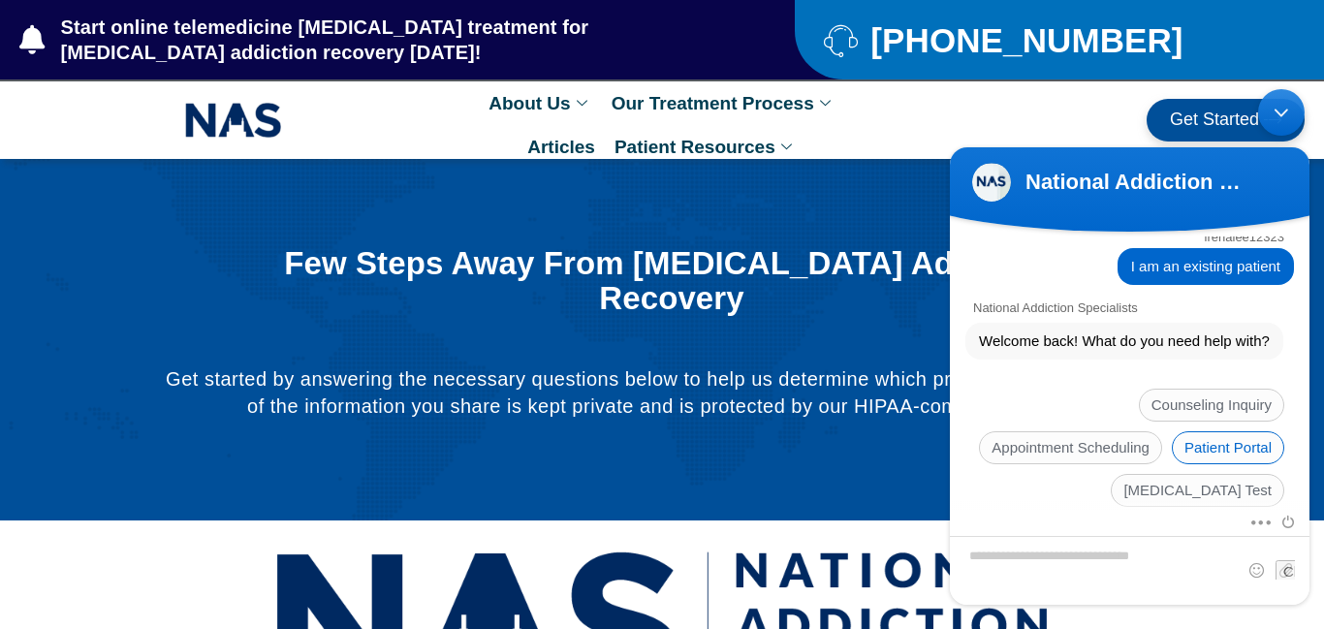
click at [1222, 431] on span "Patient Portal" at bounding box center [1228, 447] width 112 height 33
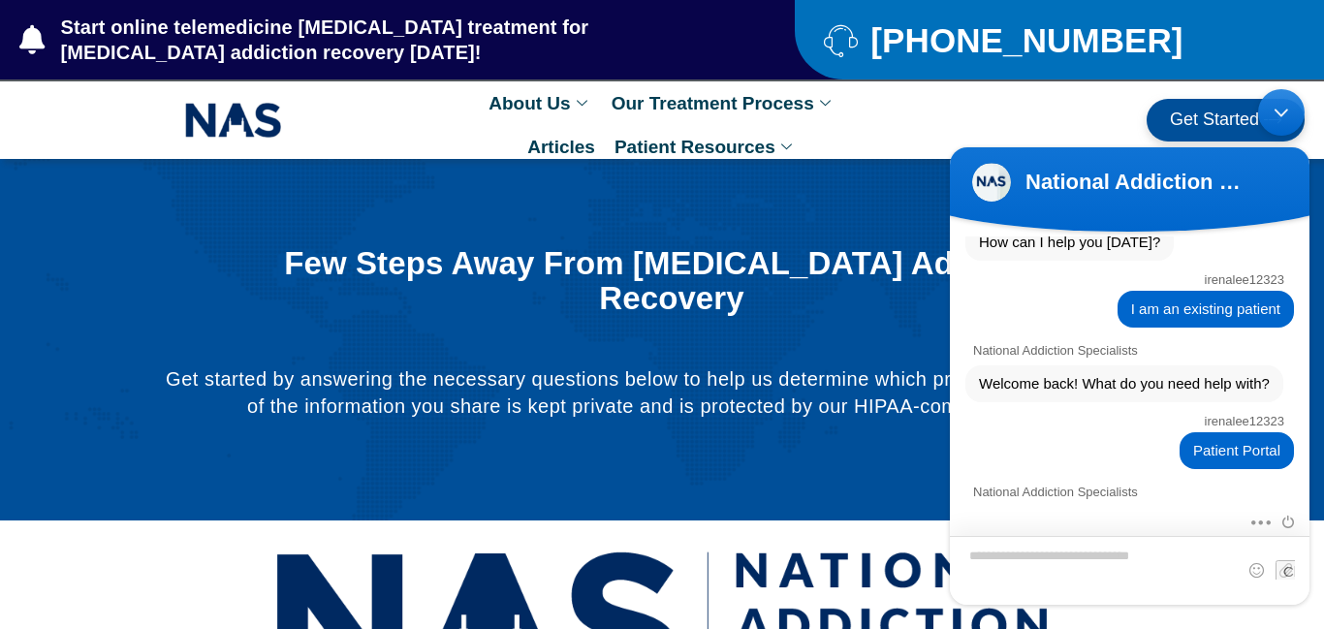
scroll to position [1178, 0]
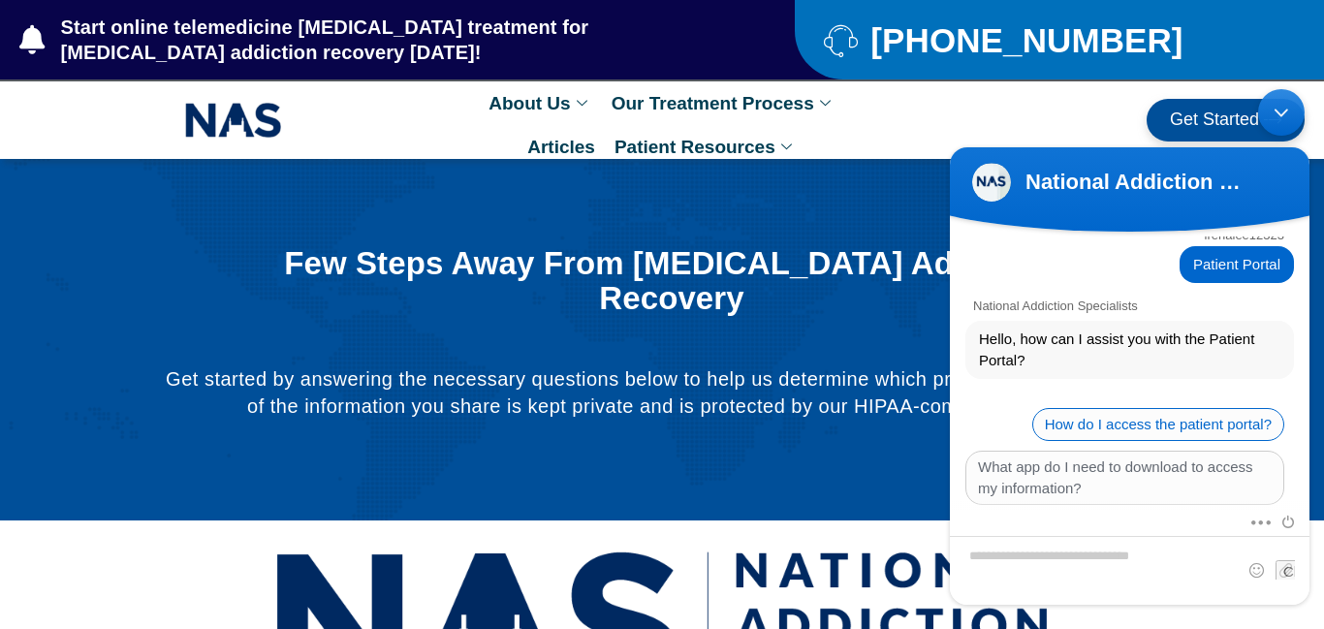
click at [1231, 408] on span "How do I access the patient portal?" at bounding box center [1158, 424] width 252 height 33
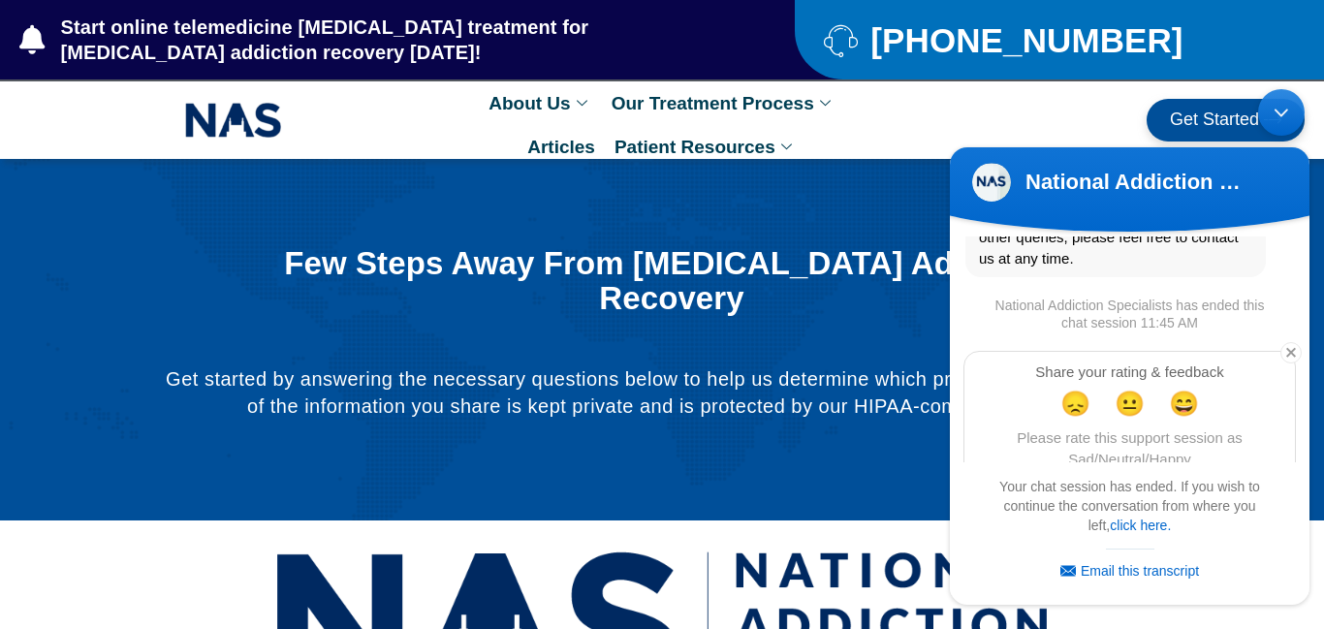
scroll to position [2127, 0]
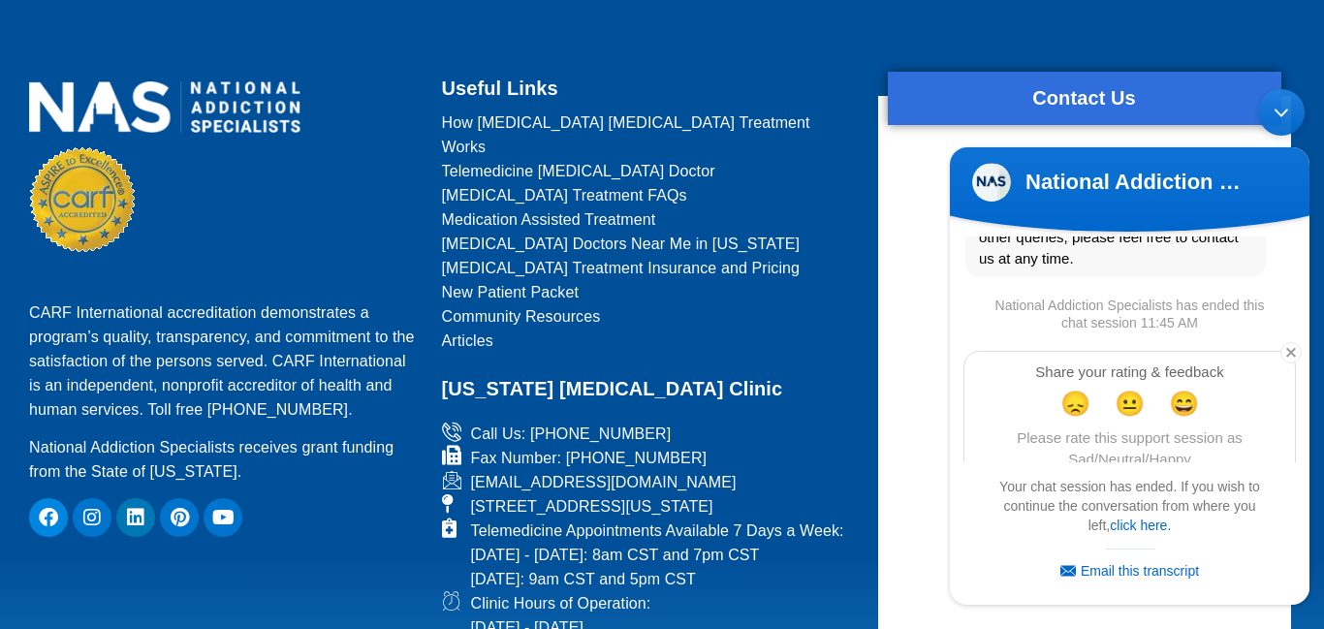
click at [1307, 128] on body "National Addiction Specialists Chat with us now! National Addiction Specialists…" at bounding box center [1129, 346] width 379 height 535
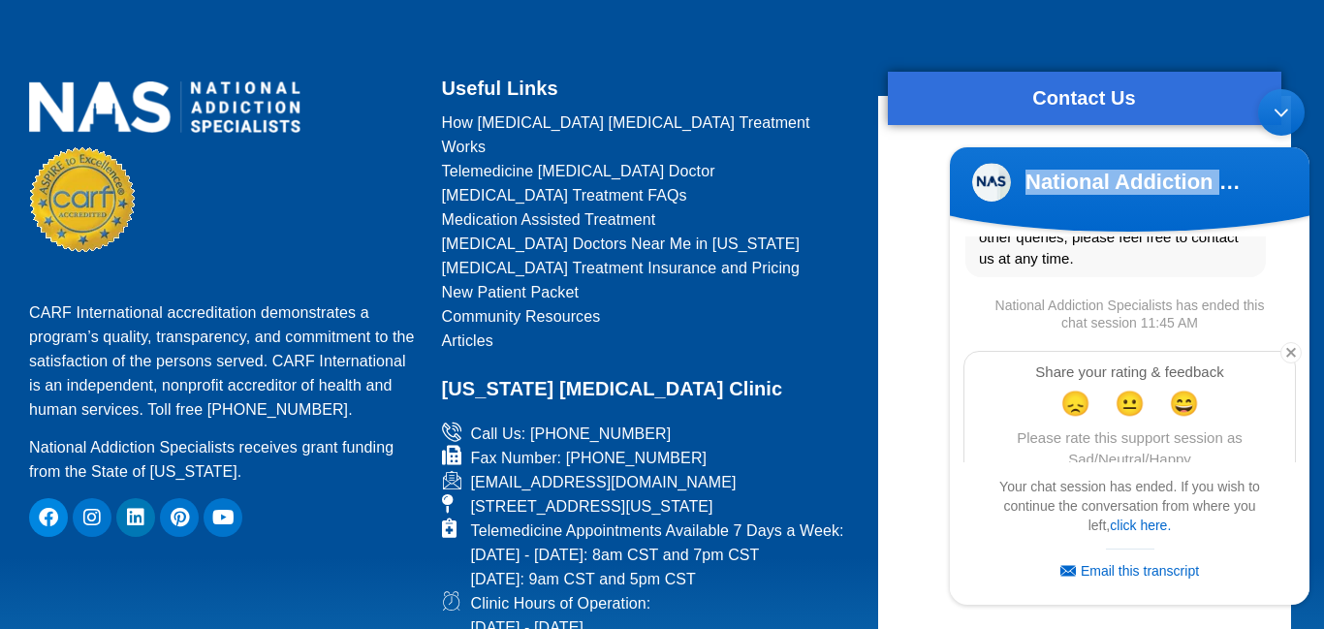
click at [1307, 128] on body "National Addiction Specialists Chat with us now! National Addiction Specialists…" at bounding box center [1129, 346] width 379 height 535
